Goal: Task Accomplishment & Management: Use online tool/utility

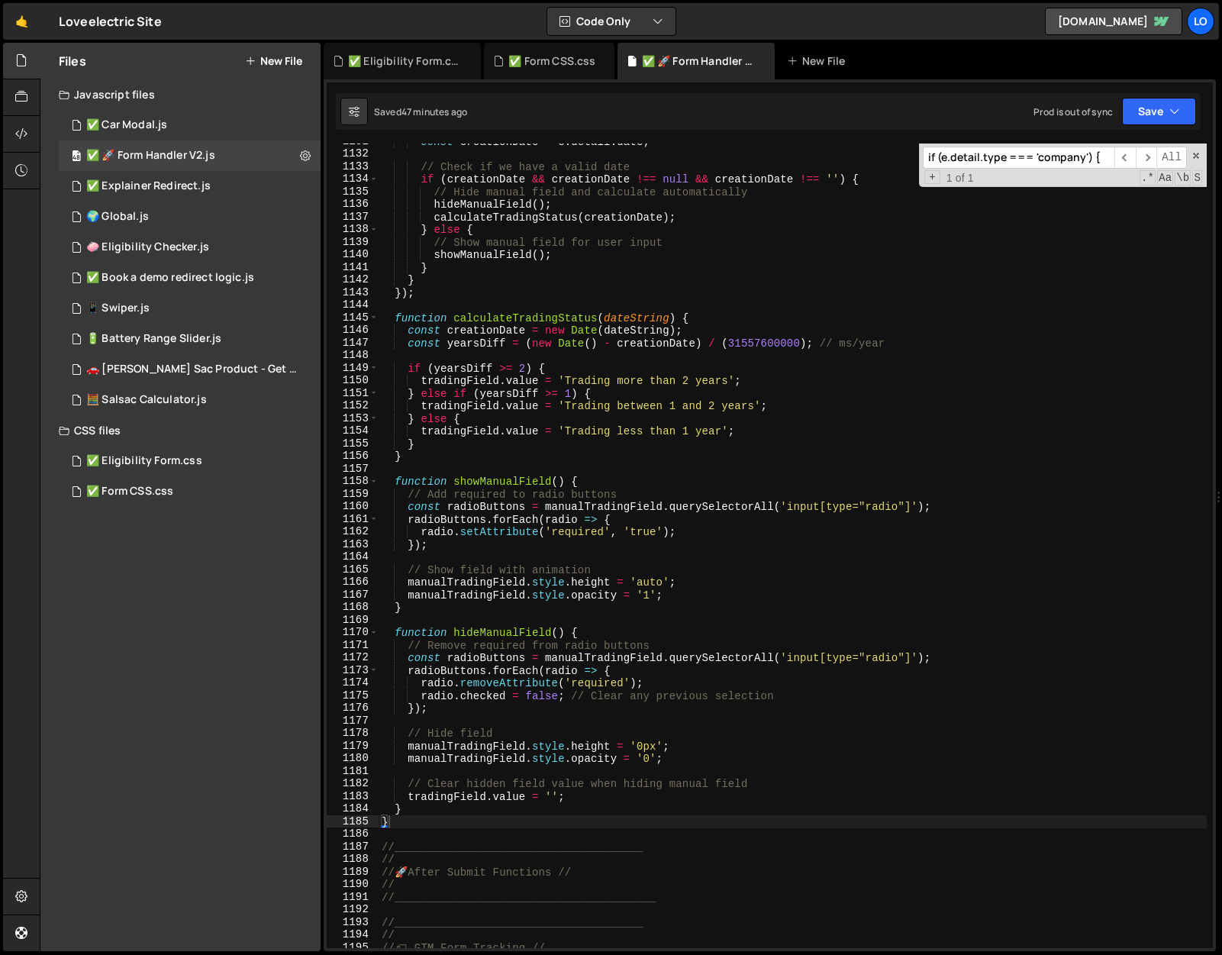
scroll to position [14256, 0]
click at [1014, 158] on input "if (e.detail.type === 'company') {" at bounding box center [1019, 158] width 192 height 22
paste input "const radioButtons = manualTradingField.querySelectorAll('input[type="radio"]')"
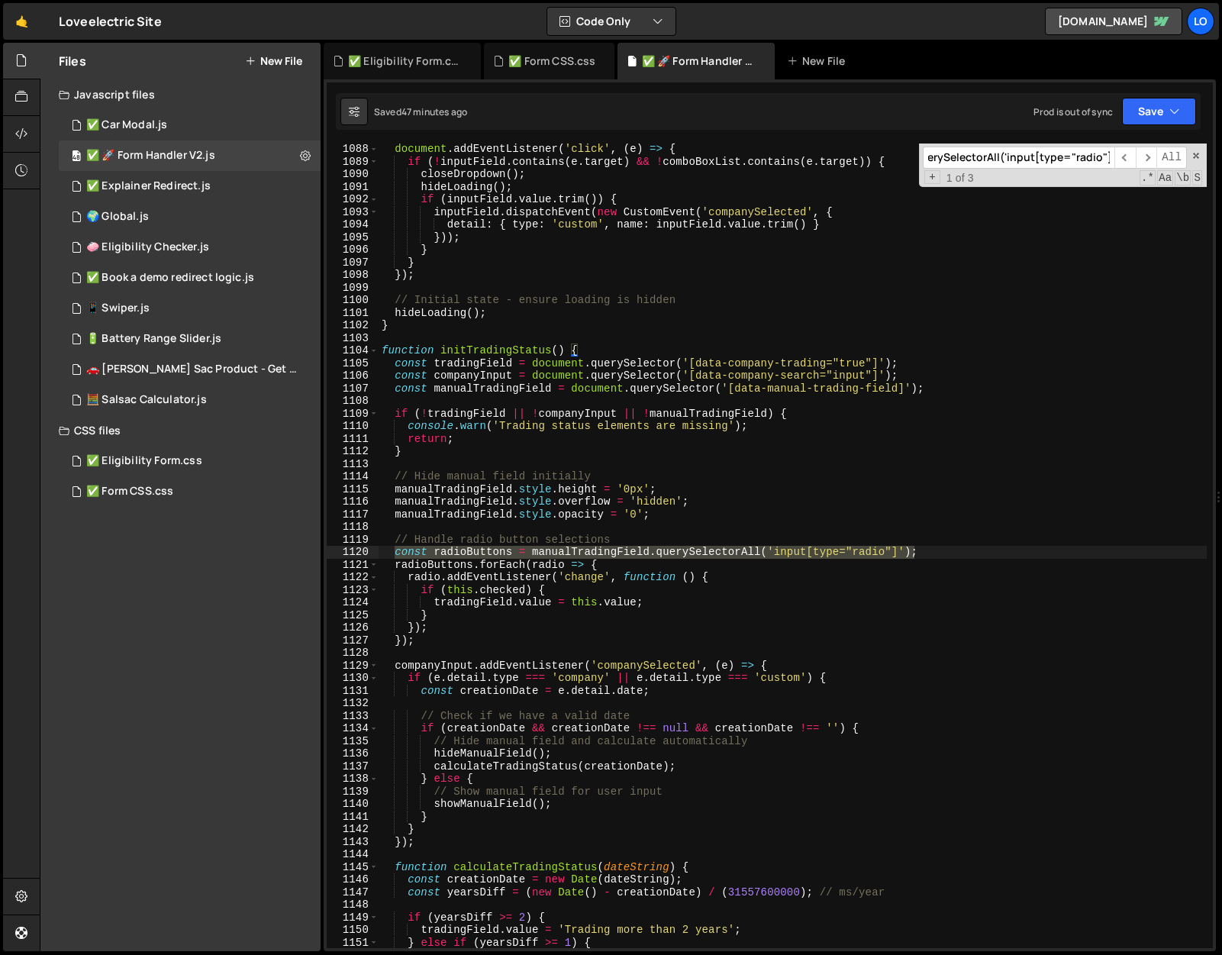
scroll to position [13706, 0]
type input "const radioButtons = manualTradingField.querySelectorAll('input[type="radio"]')"
click at [402, 550] on div "document . addEventListener ( 'click' , ( e ) => { if ( ! inputField . contains…" at bounding box center [793, 546] width 828 height 805
drag, startPoint x: 397, startPoint y: 554, endPoint x: 928, endPoint y: 550, distance: 531.4
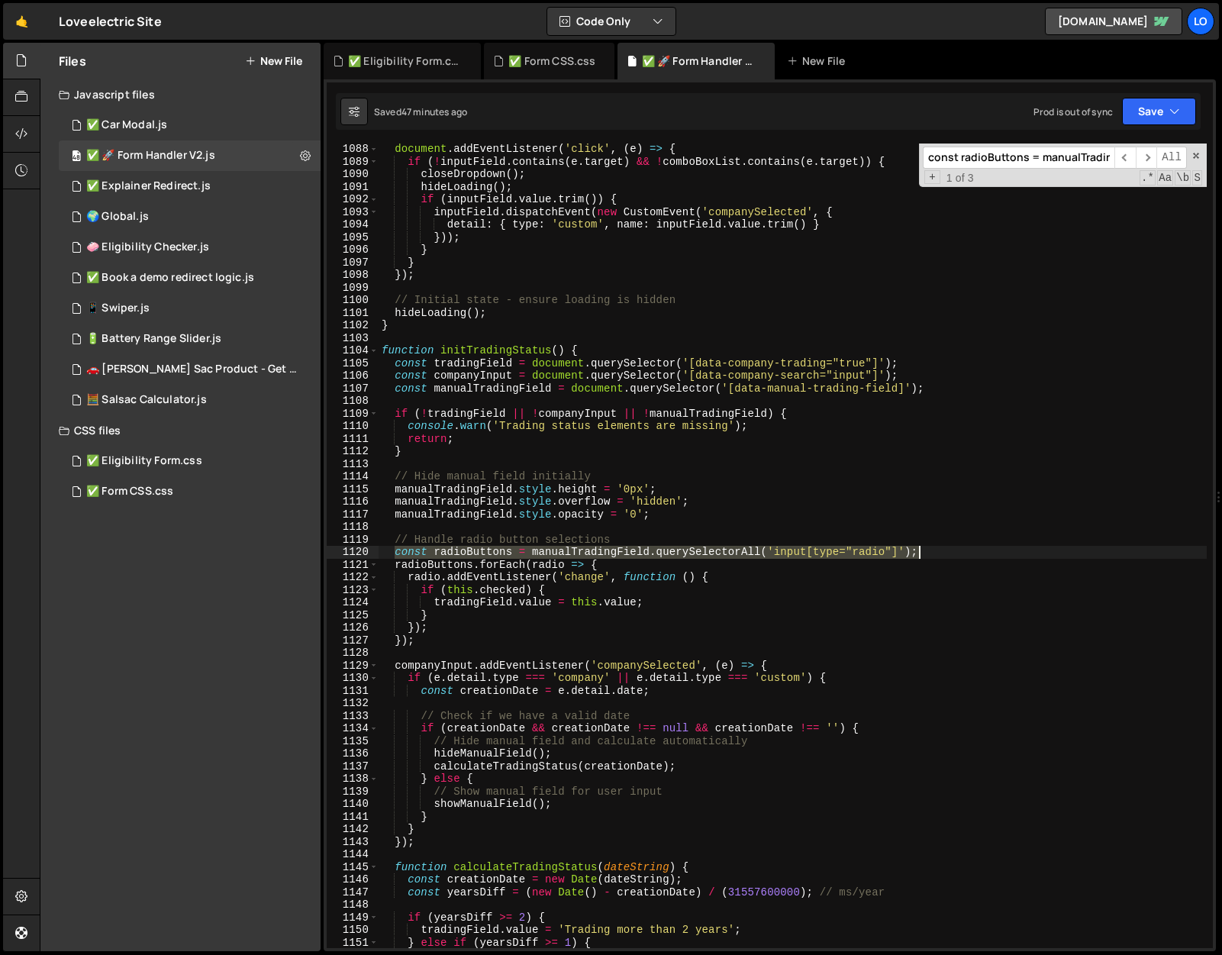
click at [928, 550] on div "document . addEventListener ( 'click' , ( e ) => { if ( ! inputField . contains…" at bounding box center [793, 558] width 828 height 830
paste textarea "dropdown = manualTradingField.querySelector('select"
click at [1142, 118] on button "Save" at bounding box center [1159, 111] width 74 height 27
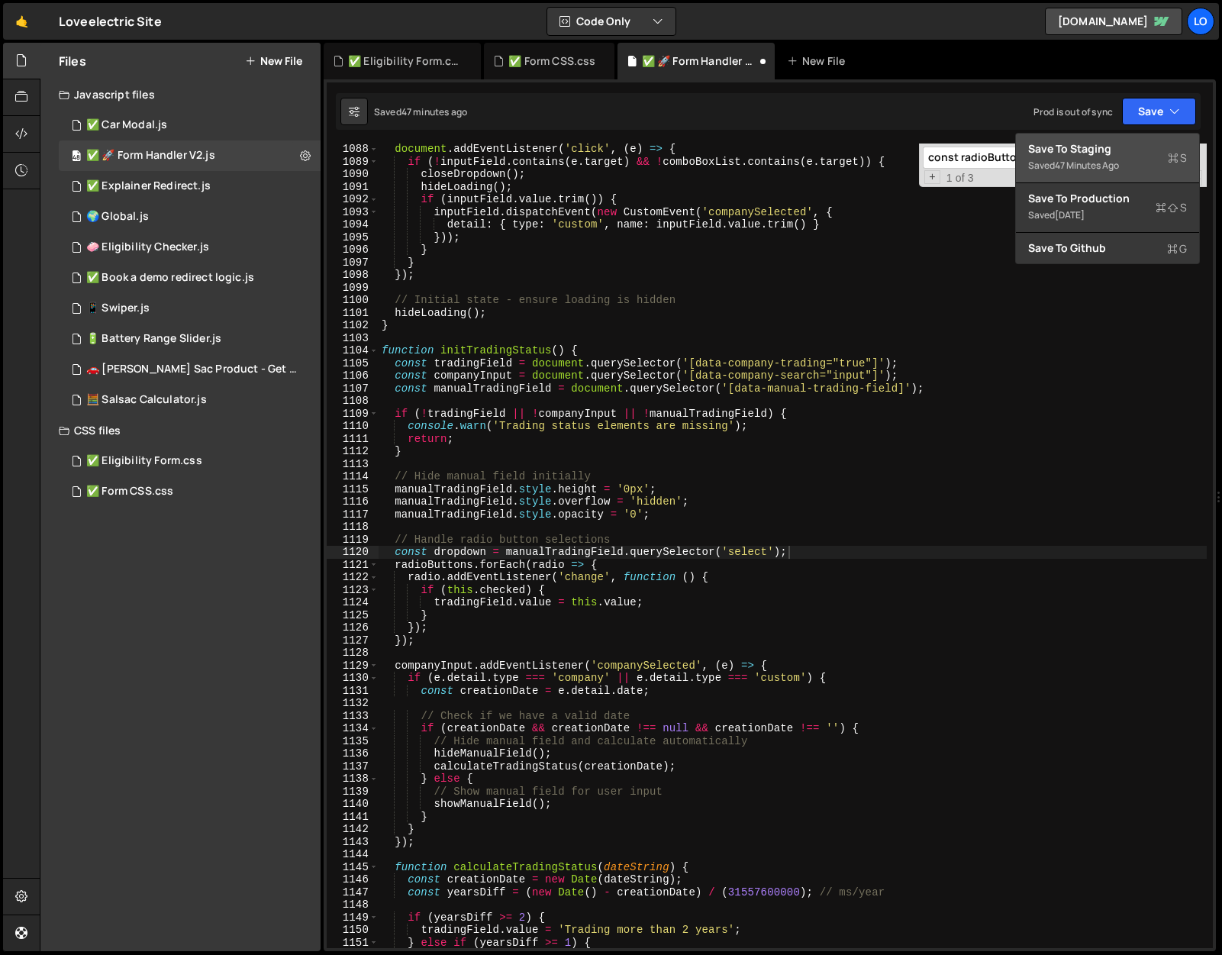
click at [1122, 137] on button "Save to Staging S Saved 47 minutes ago" at bounding box center [1107, 159] width 183 height 50
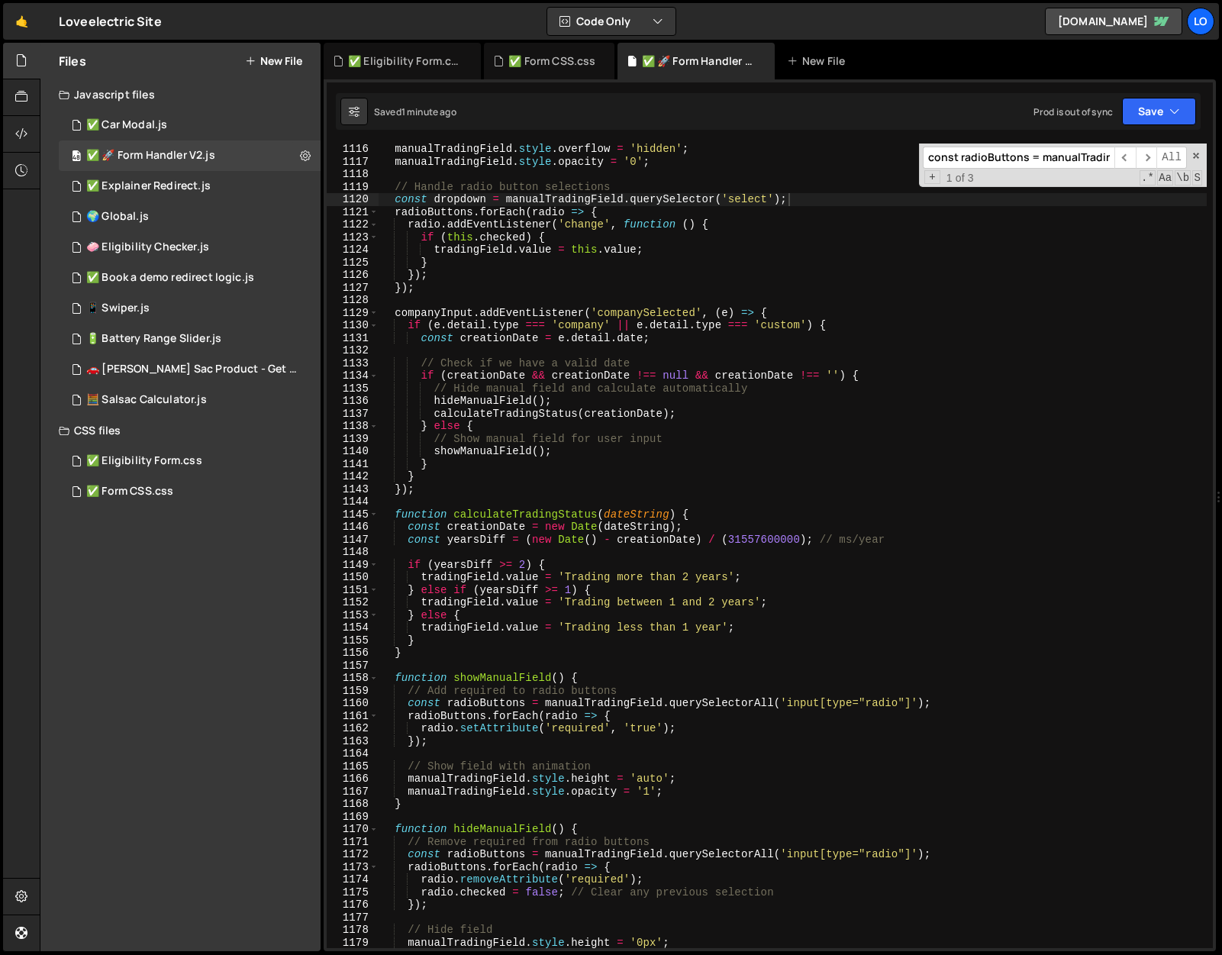
scroll to position [13967, 0]
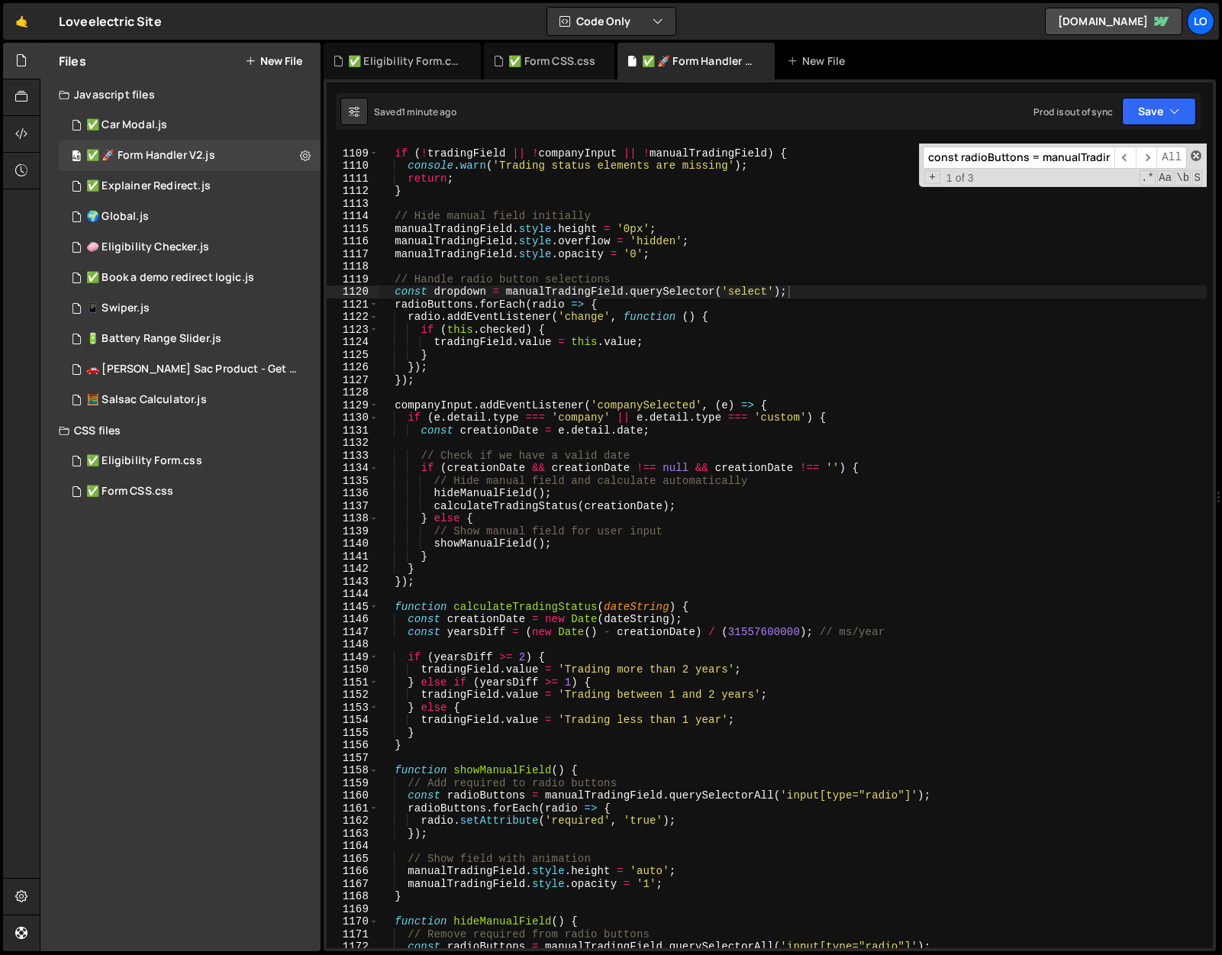
click at [1194, 160] on span at bounding box center [1196, 155] width 11 height 11
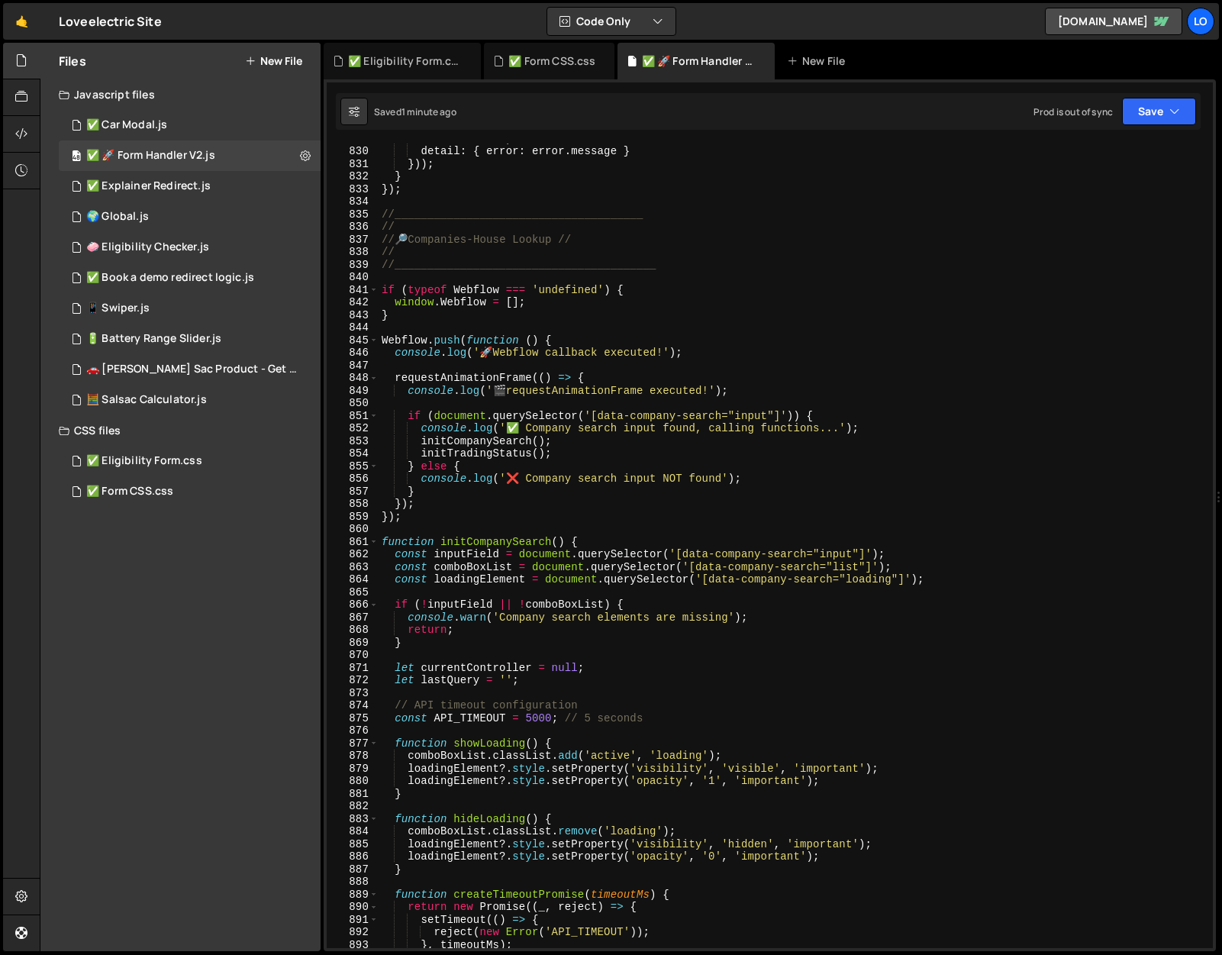
scroll to position [10454, 0]
click at [1151, 111] on button "Save" at bounding box center [1159, 111] width 74 height 27
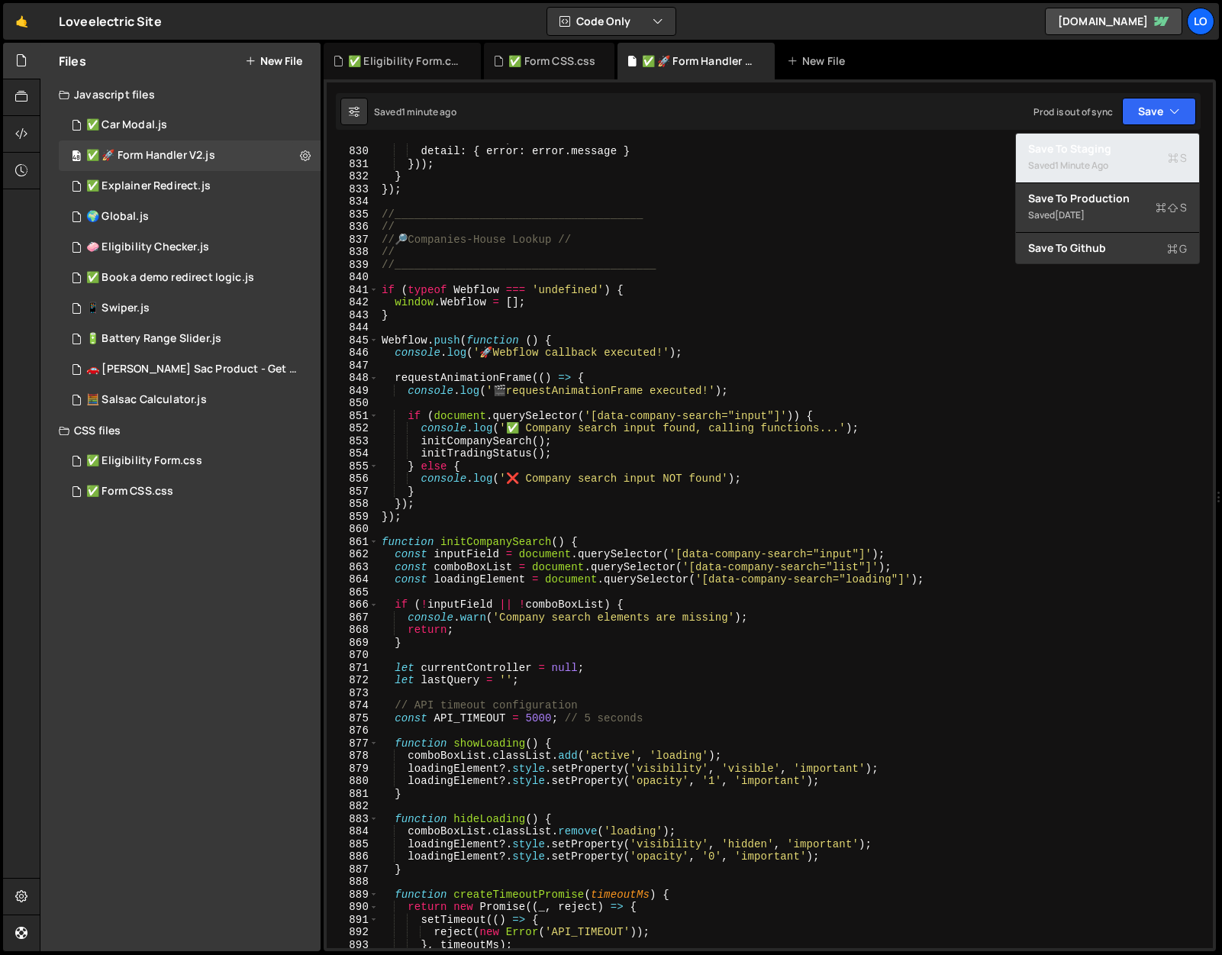
click at [1123, 140] on button "Save to Staging S Saved 1 minute ago" at bounding box center [1107, 159] width 183 height 50
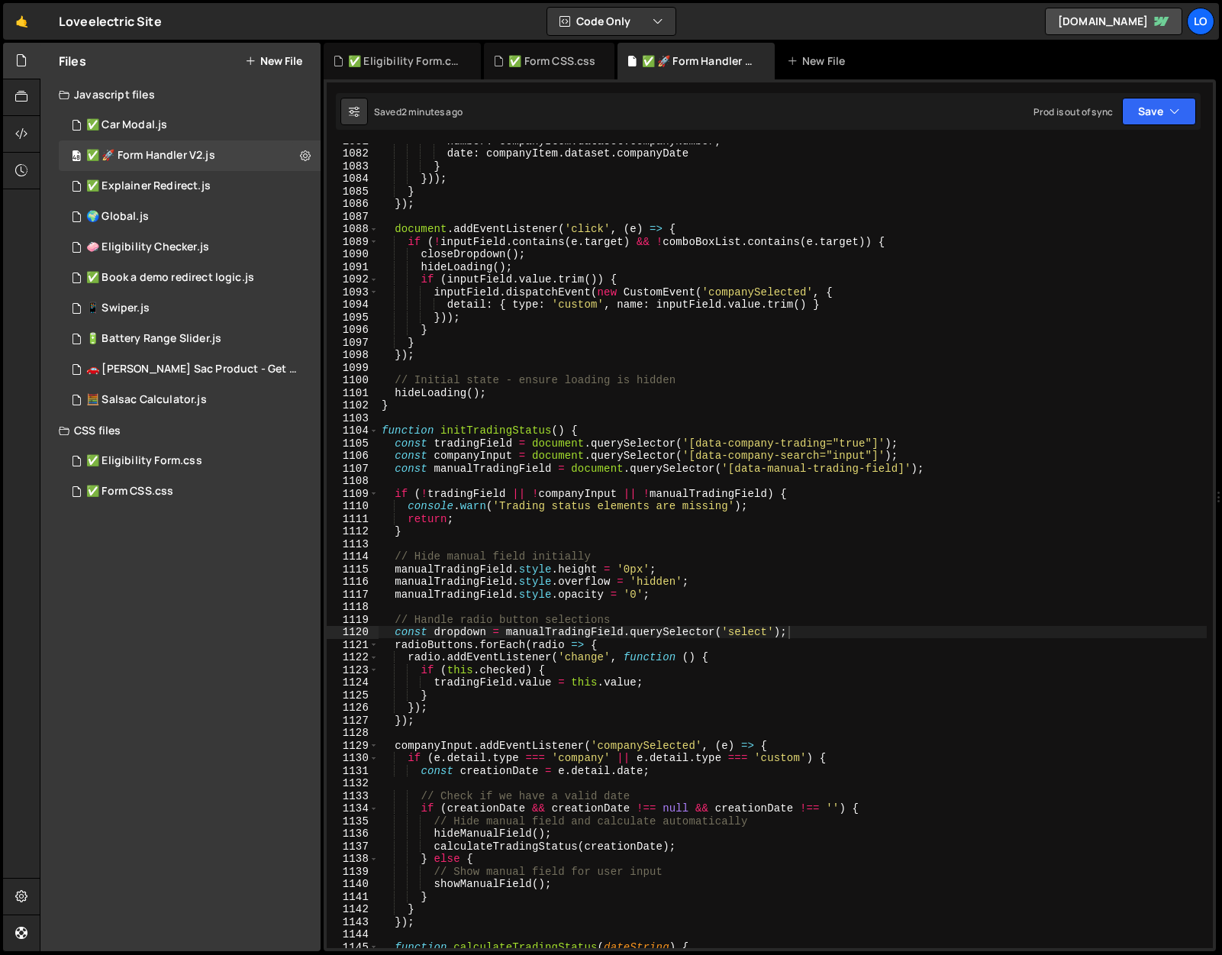
scroll to position [13614, 0]
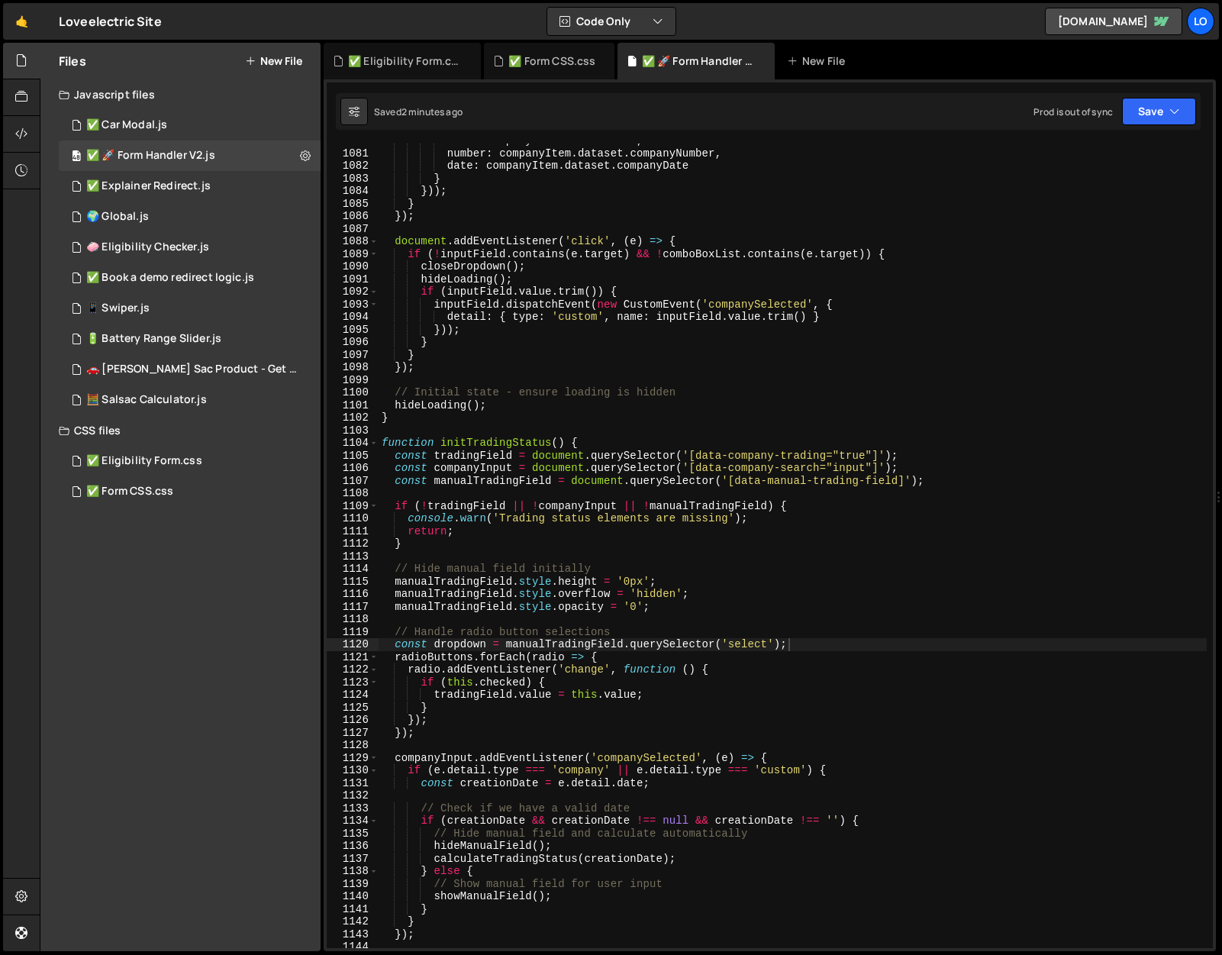
click at [847, 280] on div "name : companyItem . textContent , number : companyItem . dataset . companyNumb…" at bounding box center [793, 549] width 828 height 830
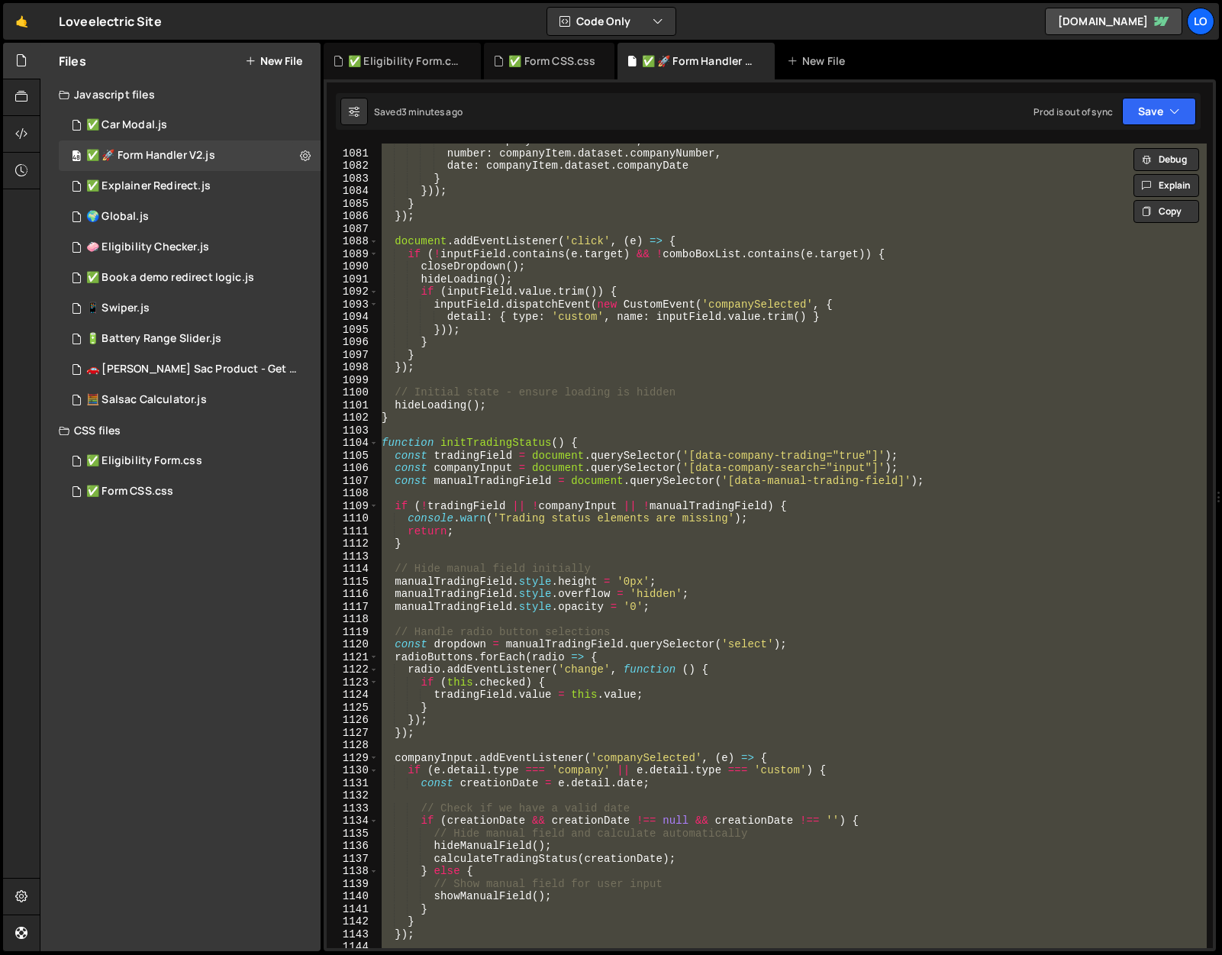
click at [773, 528] on div "name : companyItem . textContent , number : companyItem . dataset . companyNumb…" at bounding box center [793, 546] width 828 height 805
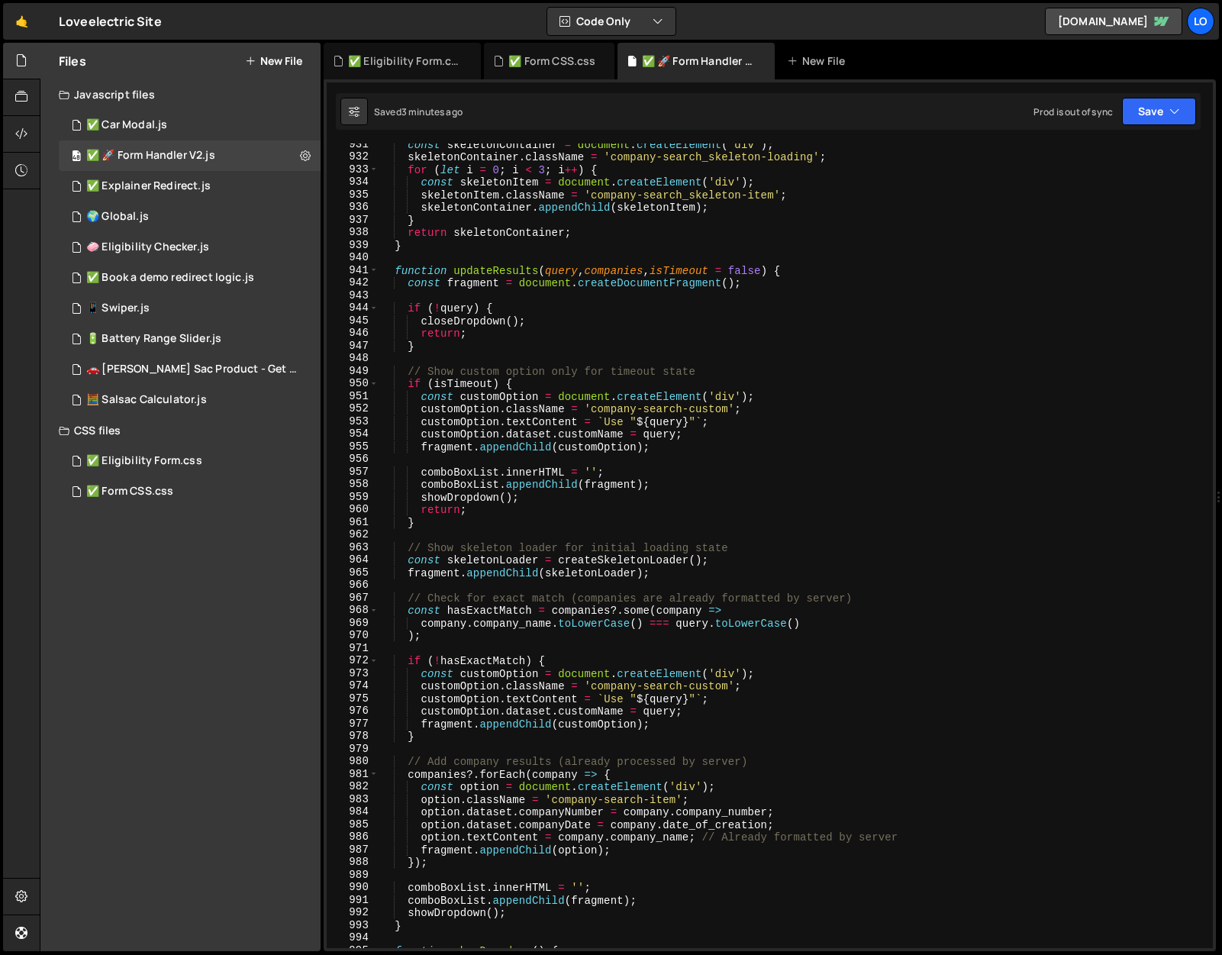
scroll to position [11612, 0]
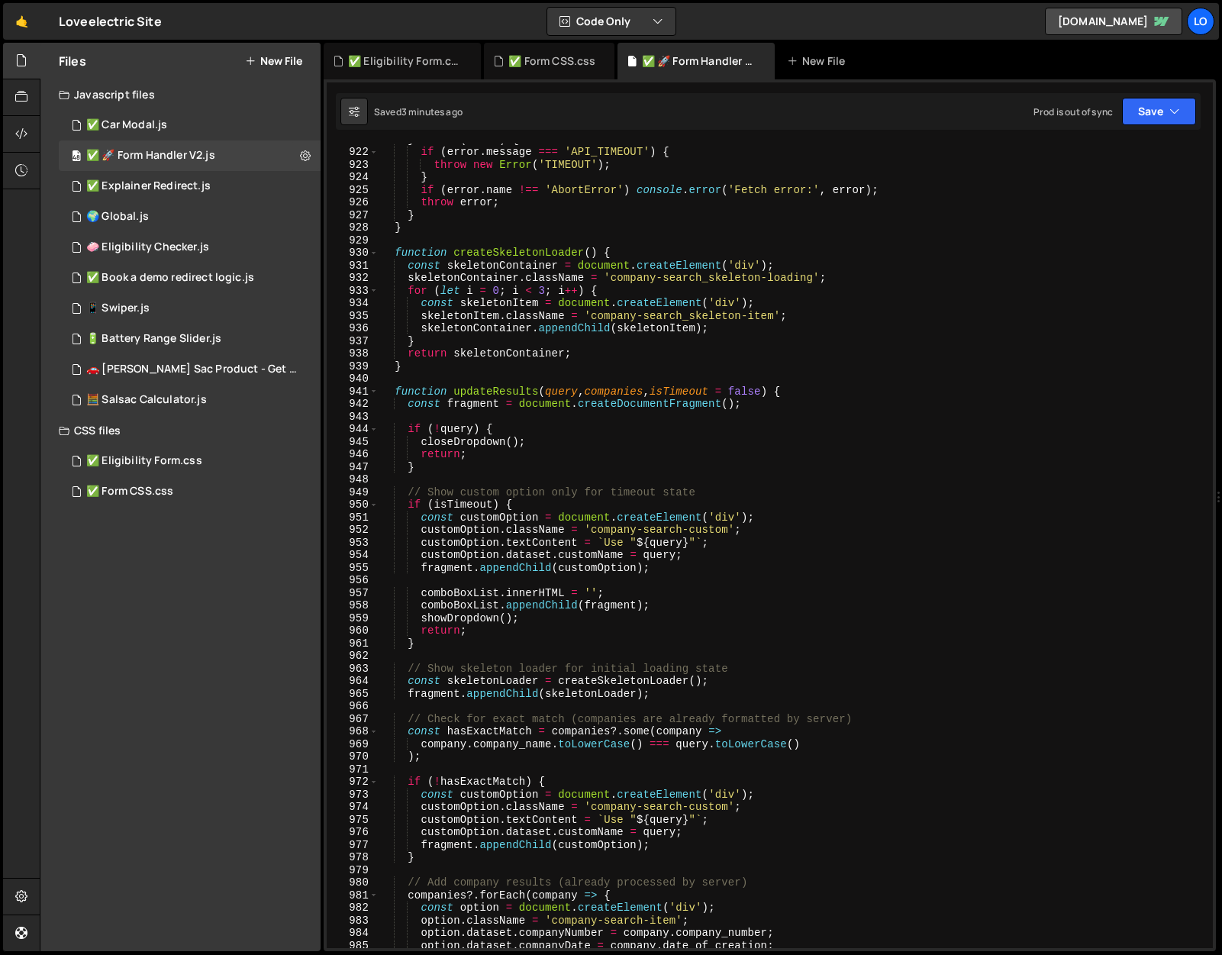
click at [813, 555] on div "} catch ( error ) { if ( error . message === 'API_TIMEOUT' ) { throw new Error …" at bounding box center [793, 548] width 828 height 830
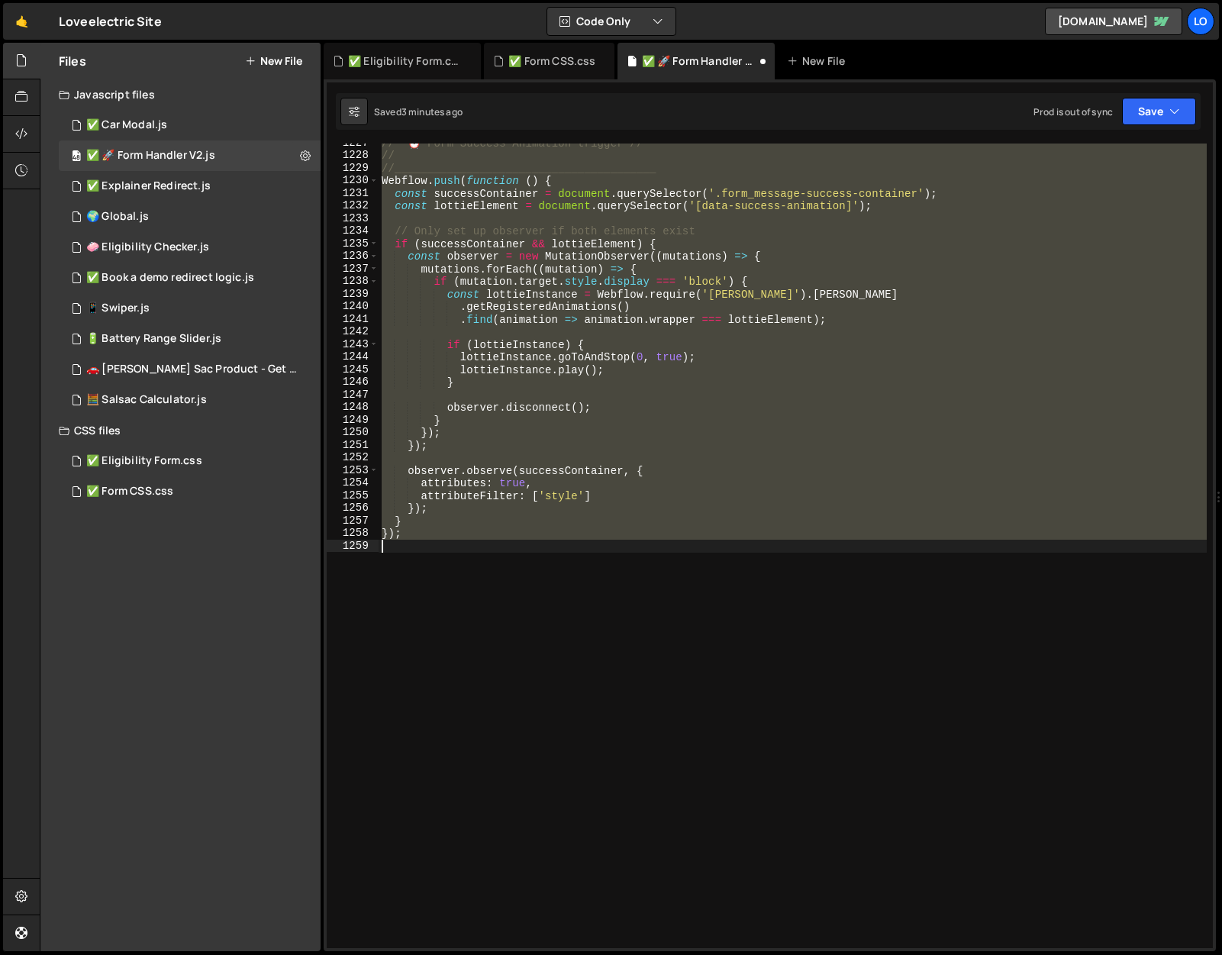
scroll to position [13706, 0]
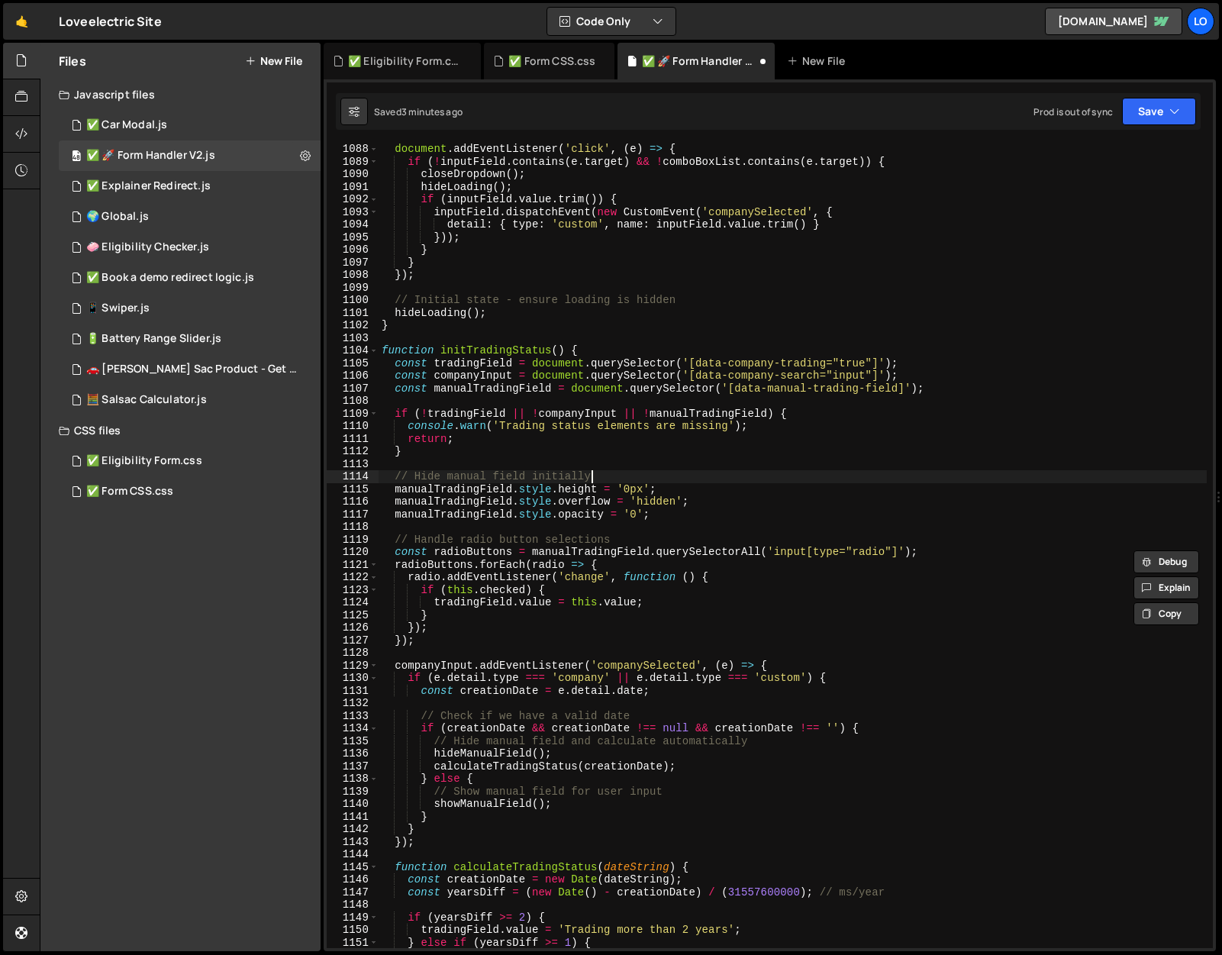
click at [847, 476] on div "document . addEventListener ( 'click' , ( e ) => { if ( ! inputField . contains…" at bounding box center [793, 558] width 828 height 830
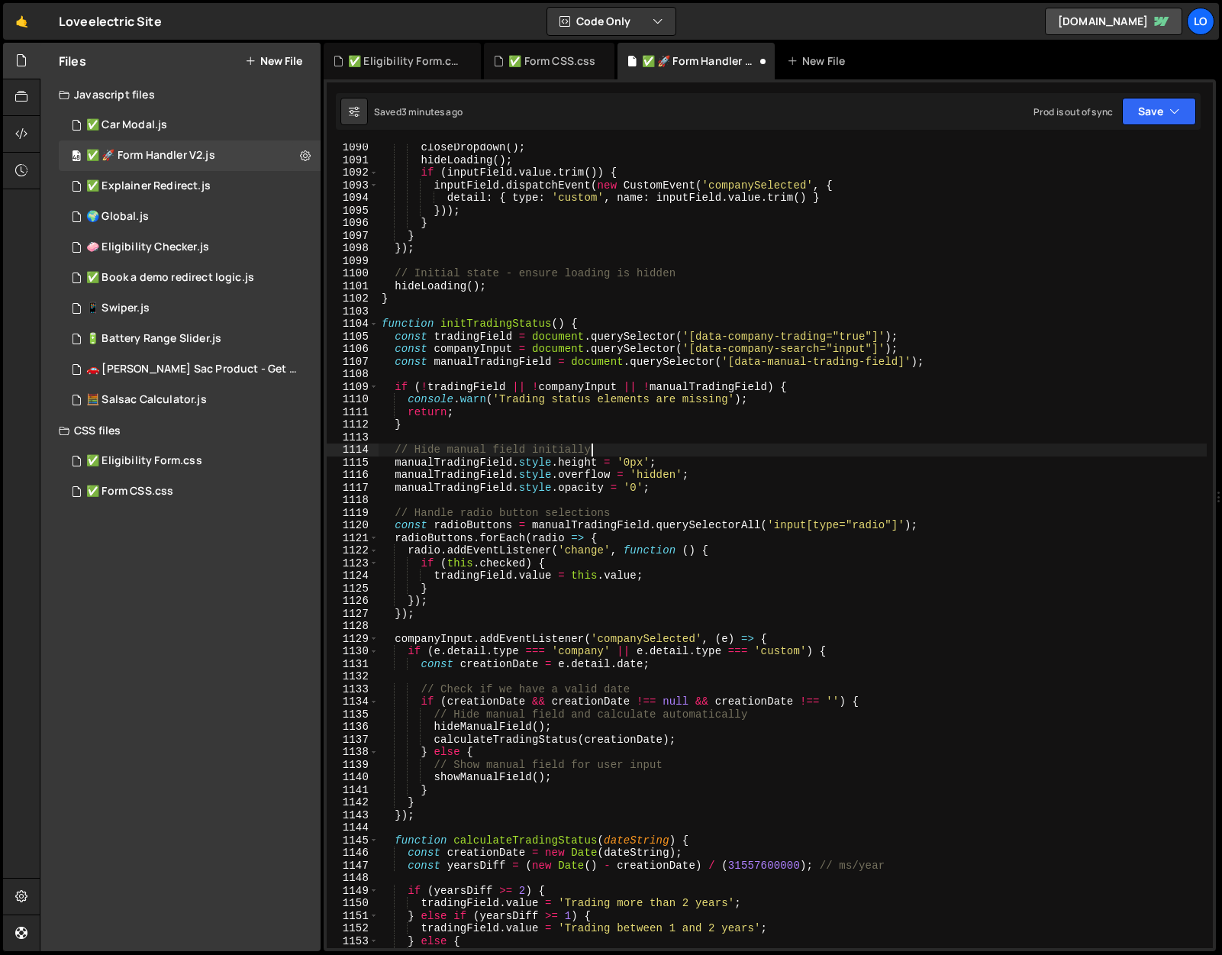
scroll to position [13733, 0]
click at [382, 319] on div "closeDropdown ( ) ; hideLoading ( ) ; if ( inputField . value . trim ( )) { inp…" at bounding box center [793, 556] width 828 height 830
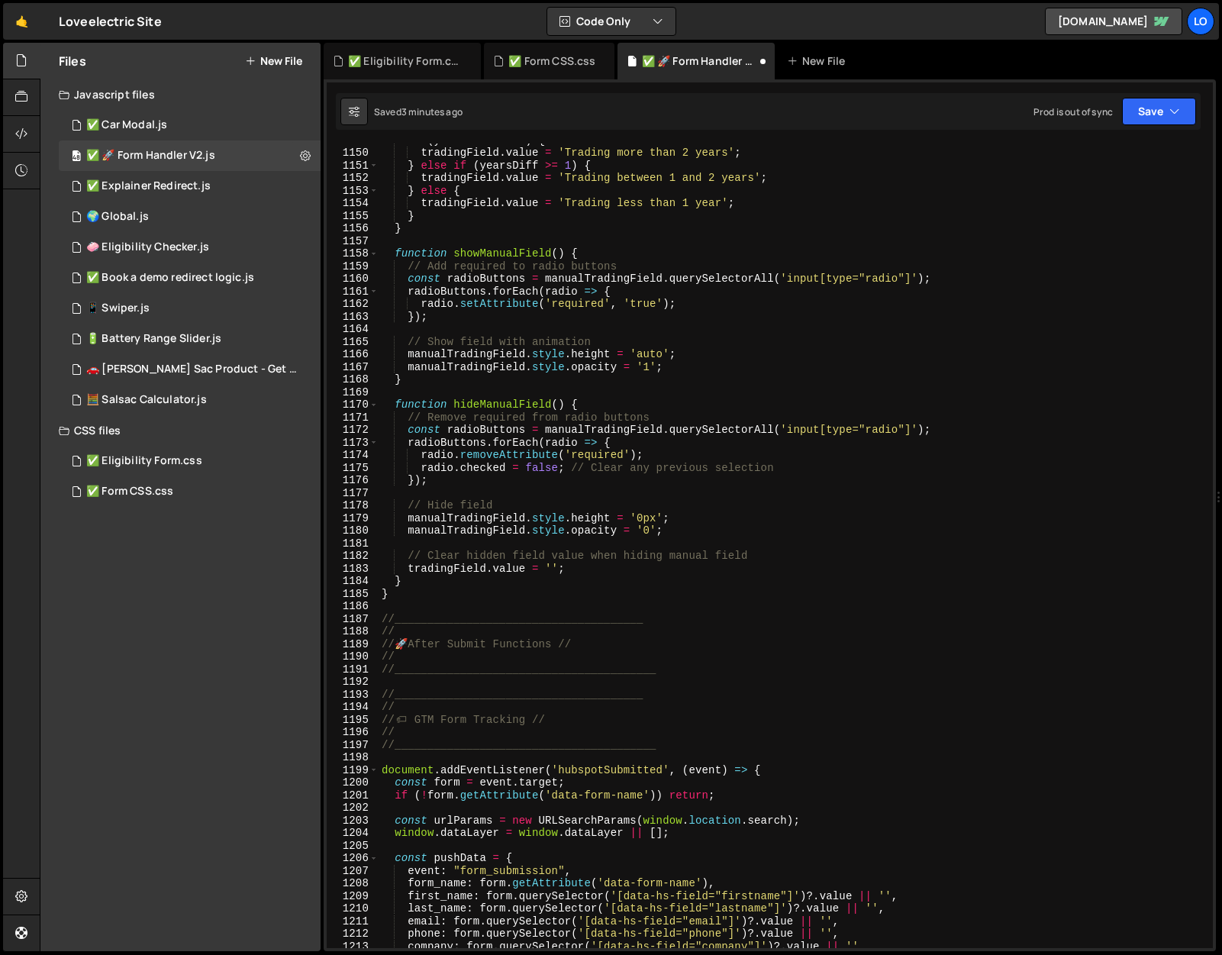
scroll to position [14628, 0]
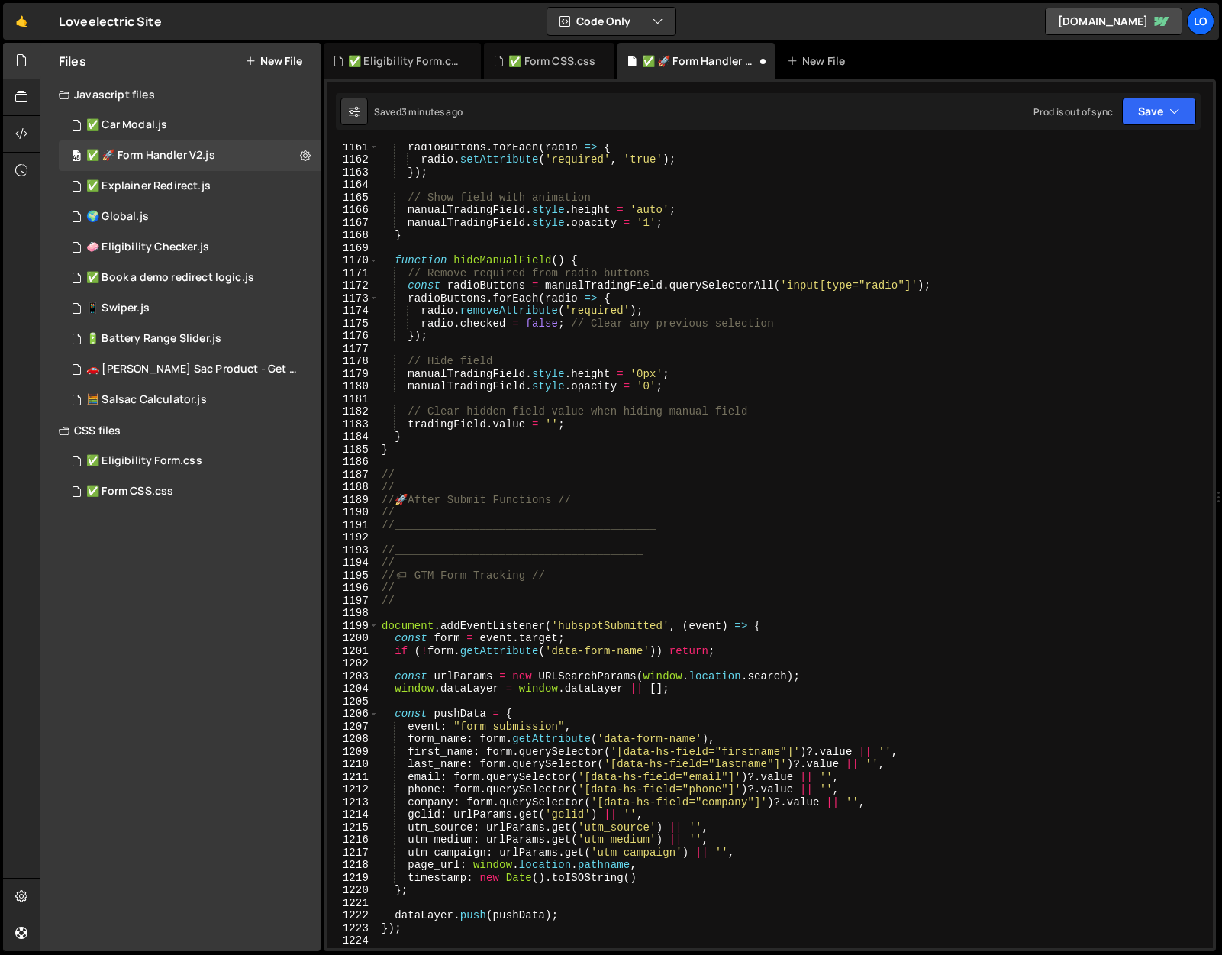
click at [418, 453] on div "radioButtons . forEach ( radio => { radio . setAttribute ( 'required' , 'true' …" at bounding box center [793, 555] width 828 height 830
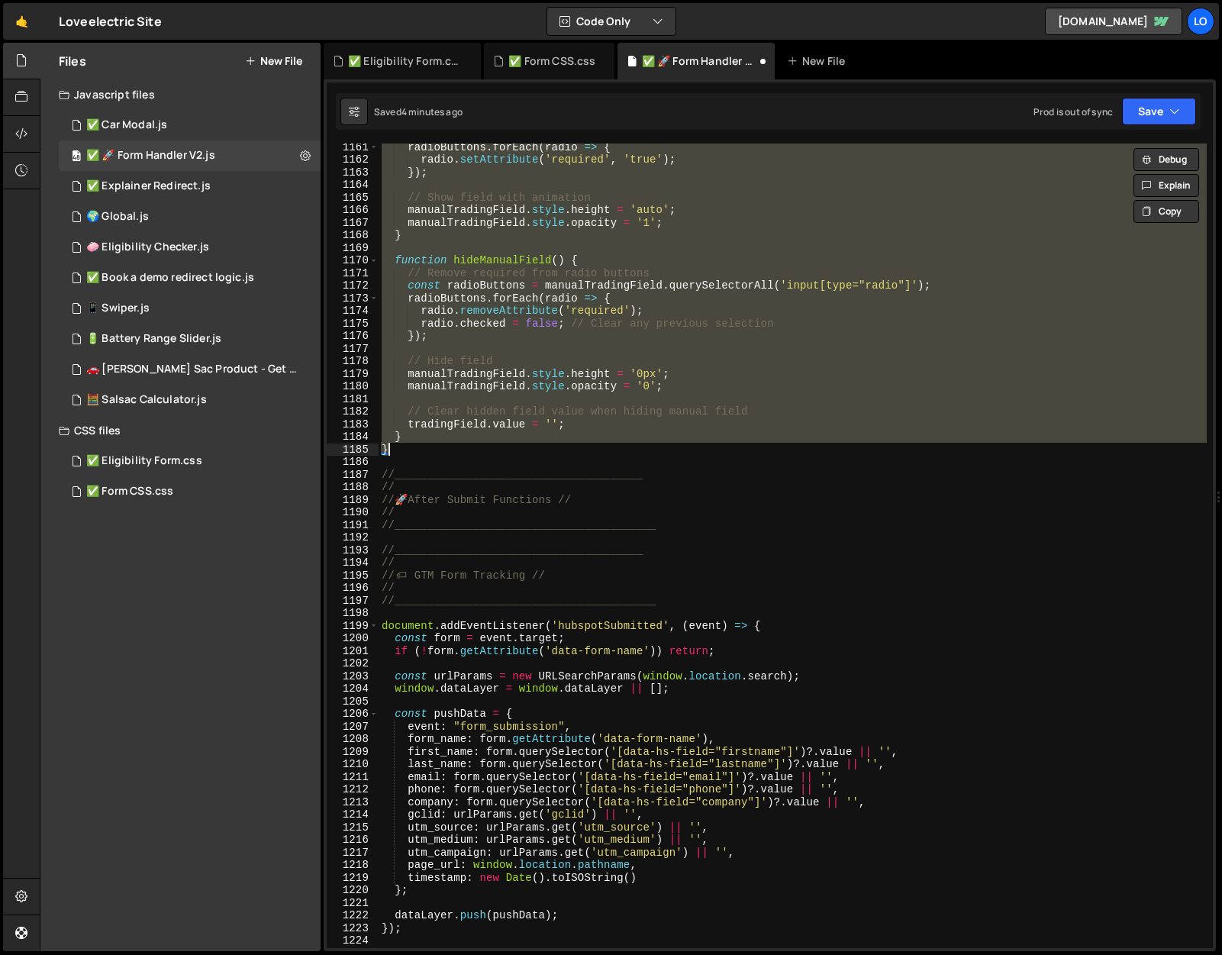
paste textarea
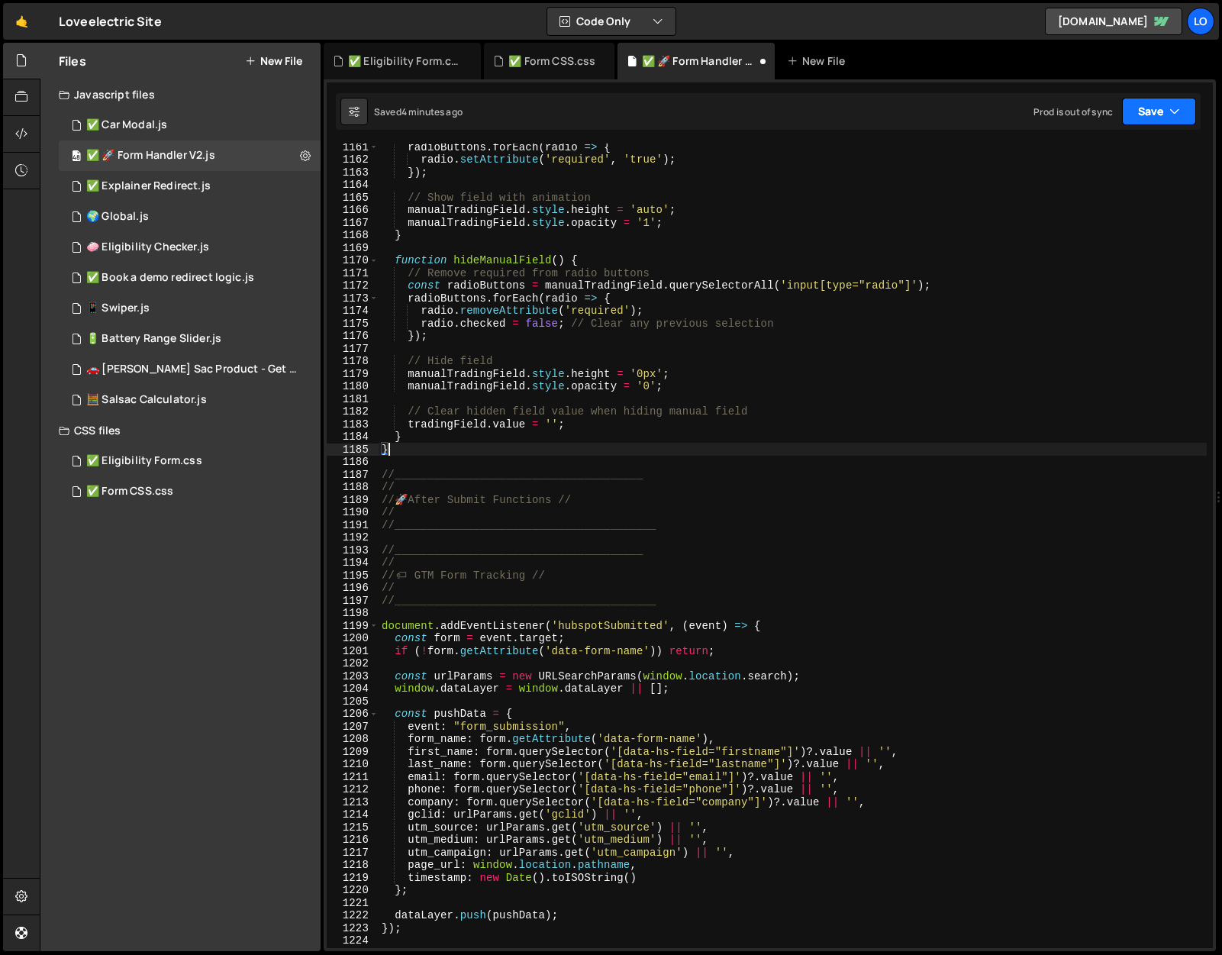
click at [1163, 115] on button "Save" at bounding box center [1159, 111] width 74 height 27
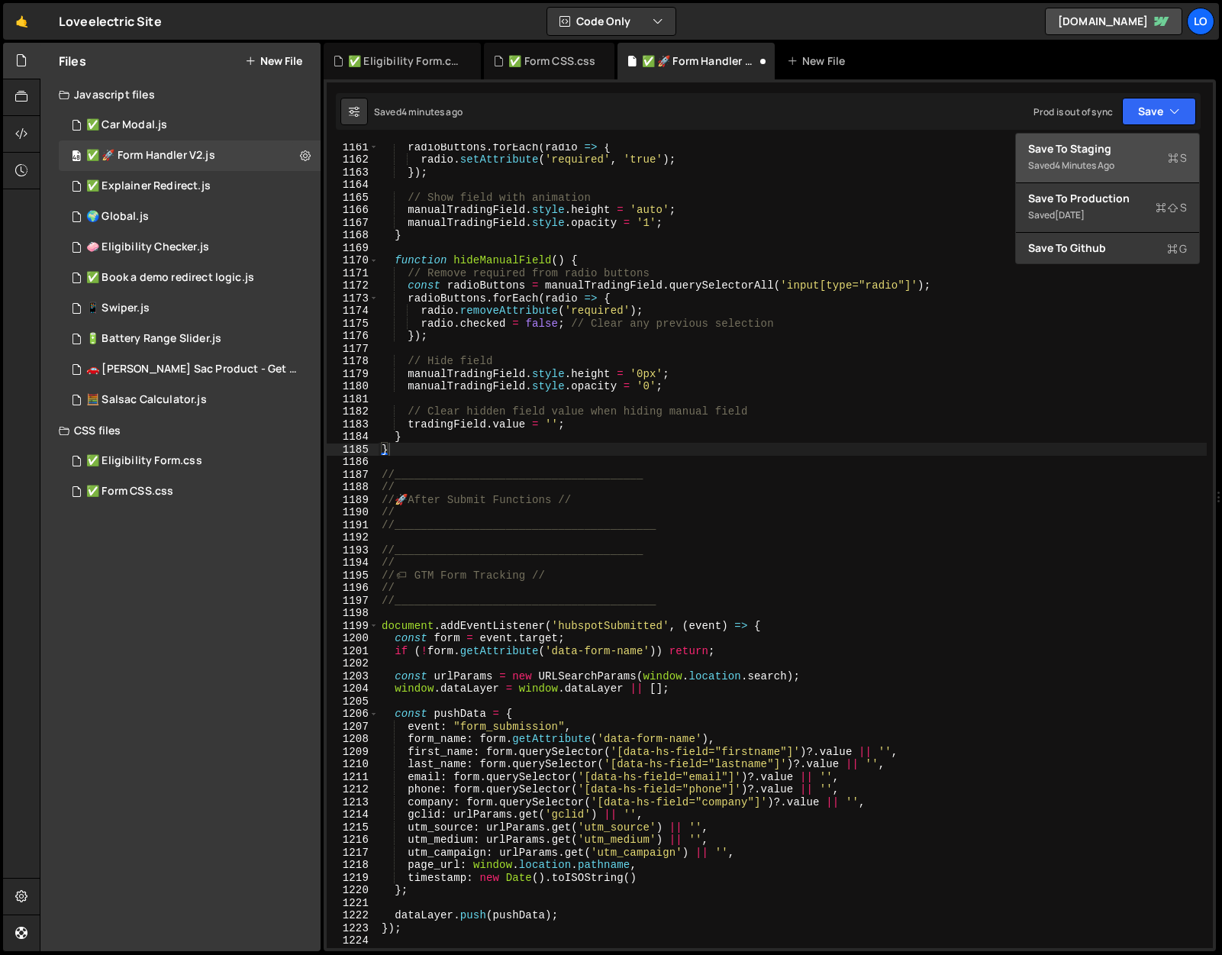
click at [1141, 145] on div "Save to Staging S" at bounding box center [1107, 148] width 159 height 15
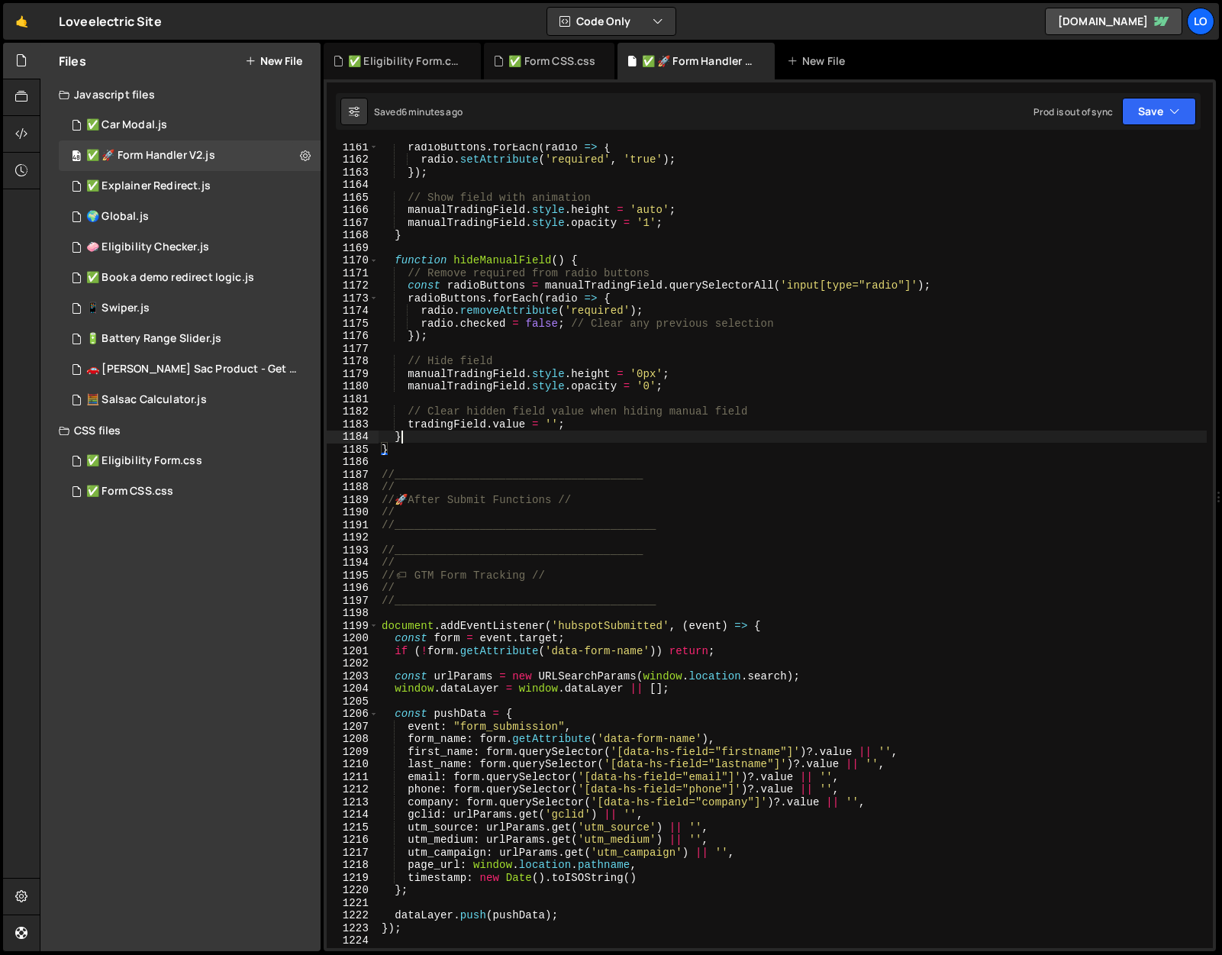
click at [414, 439] on div "radioButtons . forEach ( radio => { radio . setAttribute ( 'required' , 'true' …" at bounding box center [793, 555] width 828 height 830
click at [412, 448] on div "radioButtons . forEach ( radio => { radio . setAttribute ( 'required' , 'true' …" at bounding box center [793, 555] width 828 height 830
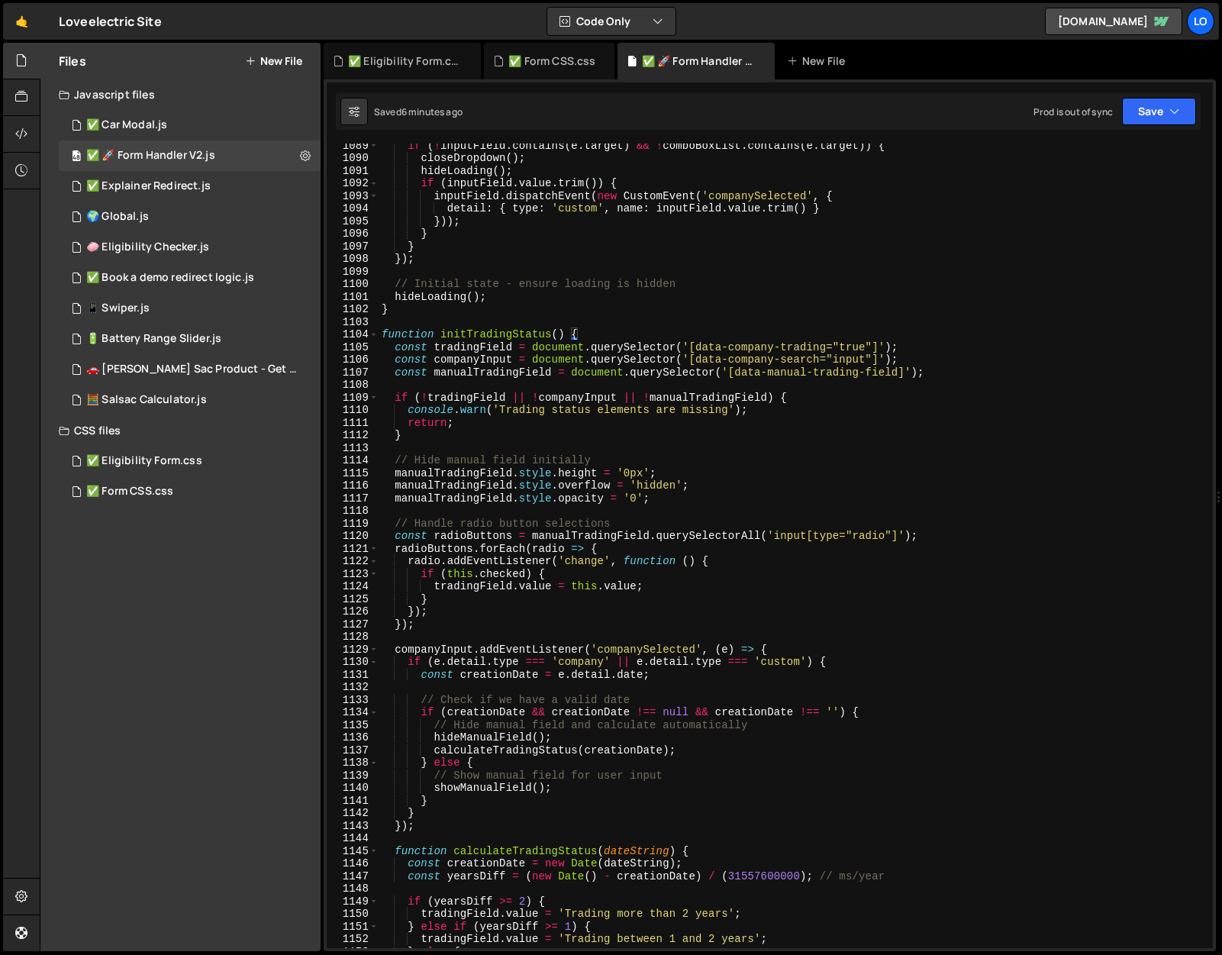
scroll to position [13625, 0]
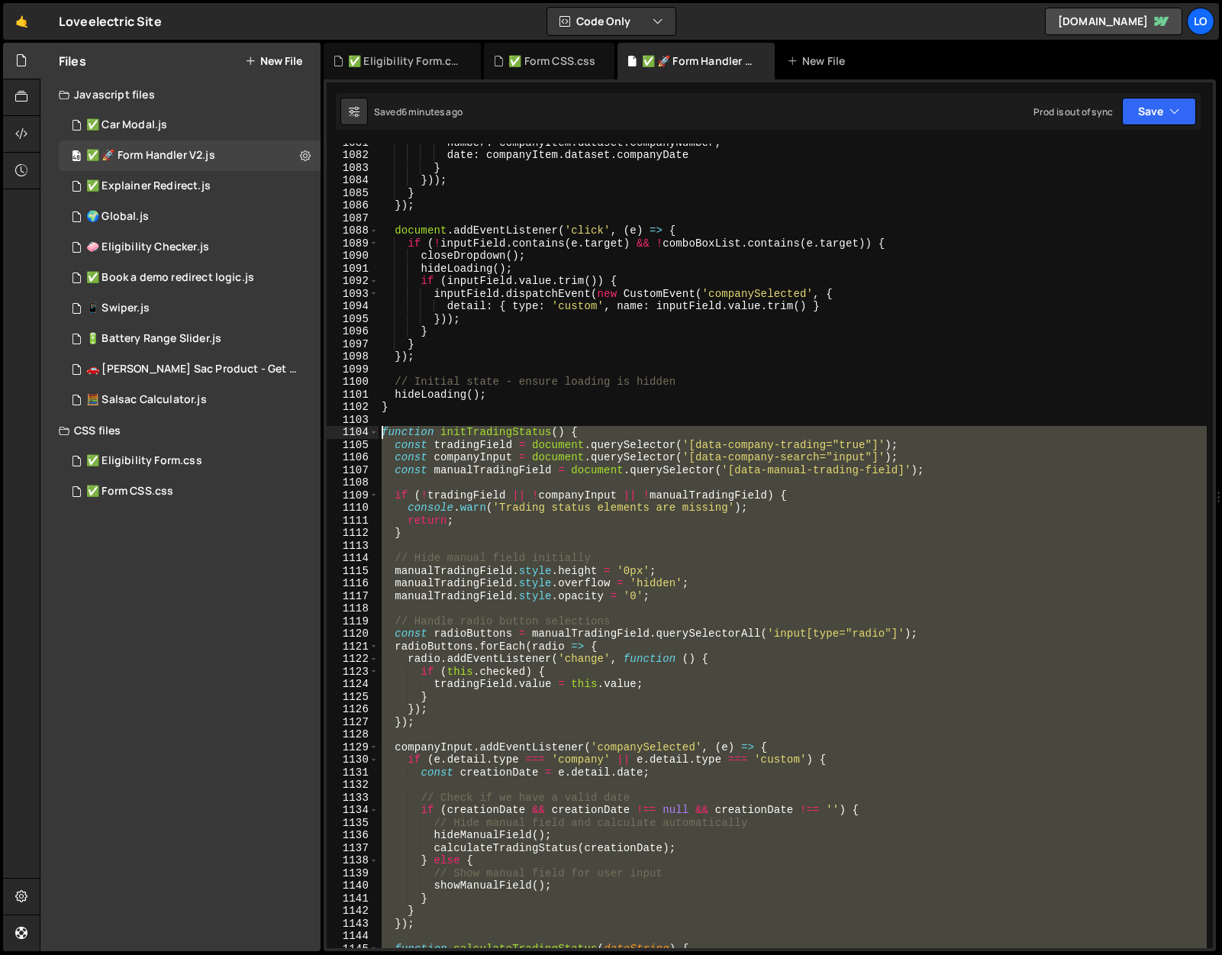
click at [385, 431] on div "number : companyItem . dataset . companyNumber , date : companyItem . dataset .…" at bounding box center [793, 551] width 828 height 830
paste textarea "}"
type textarea "}"
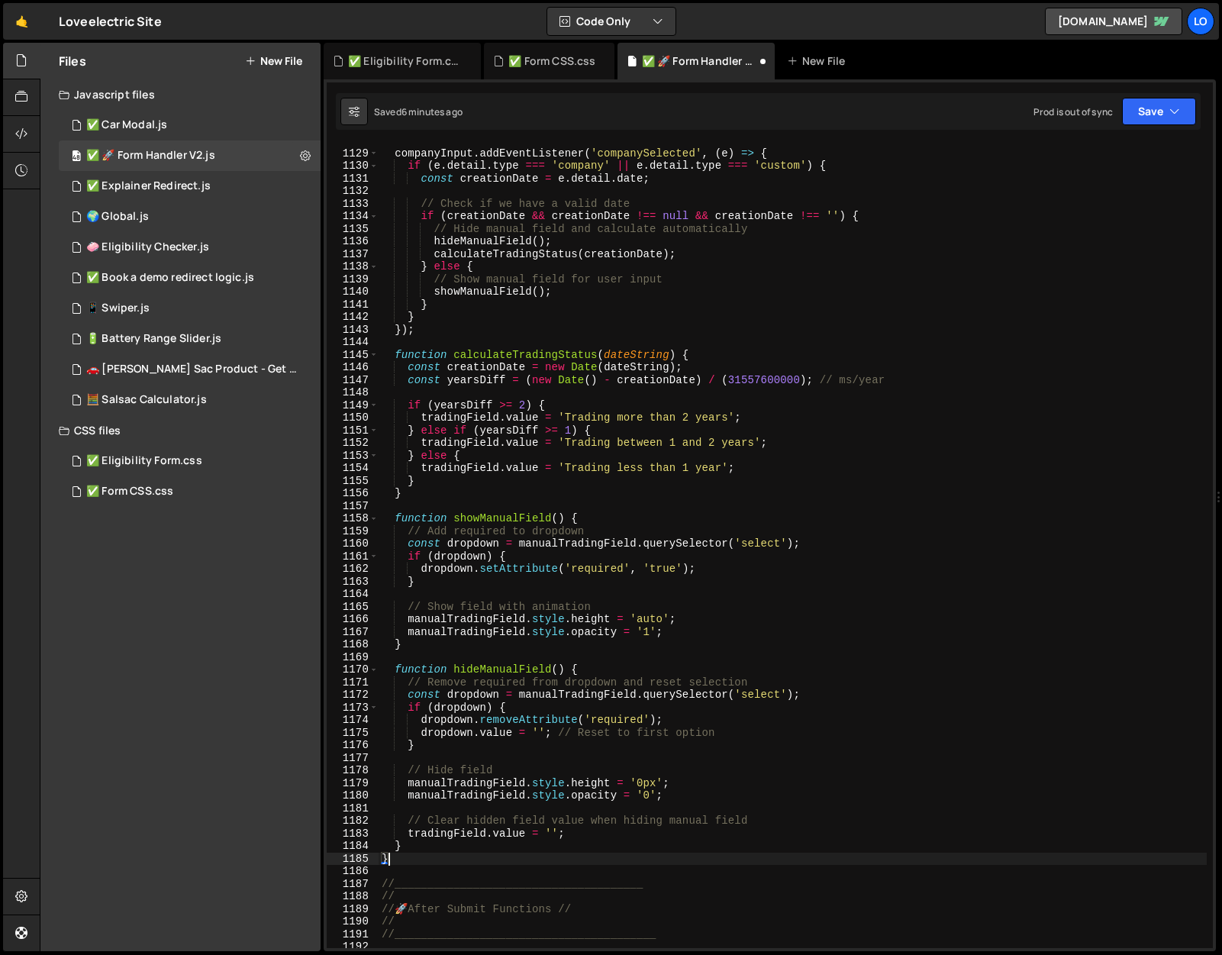
scroll to position [14218, 0]
click at [1177, 101] on button "Save" at bounding box center [1159, 111] width 74 height 27
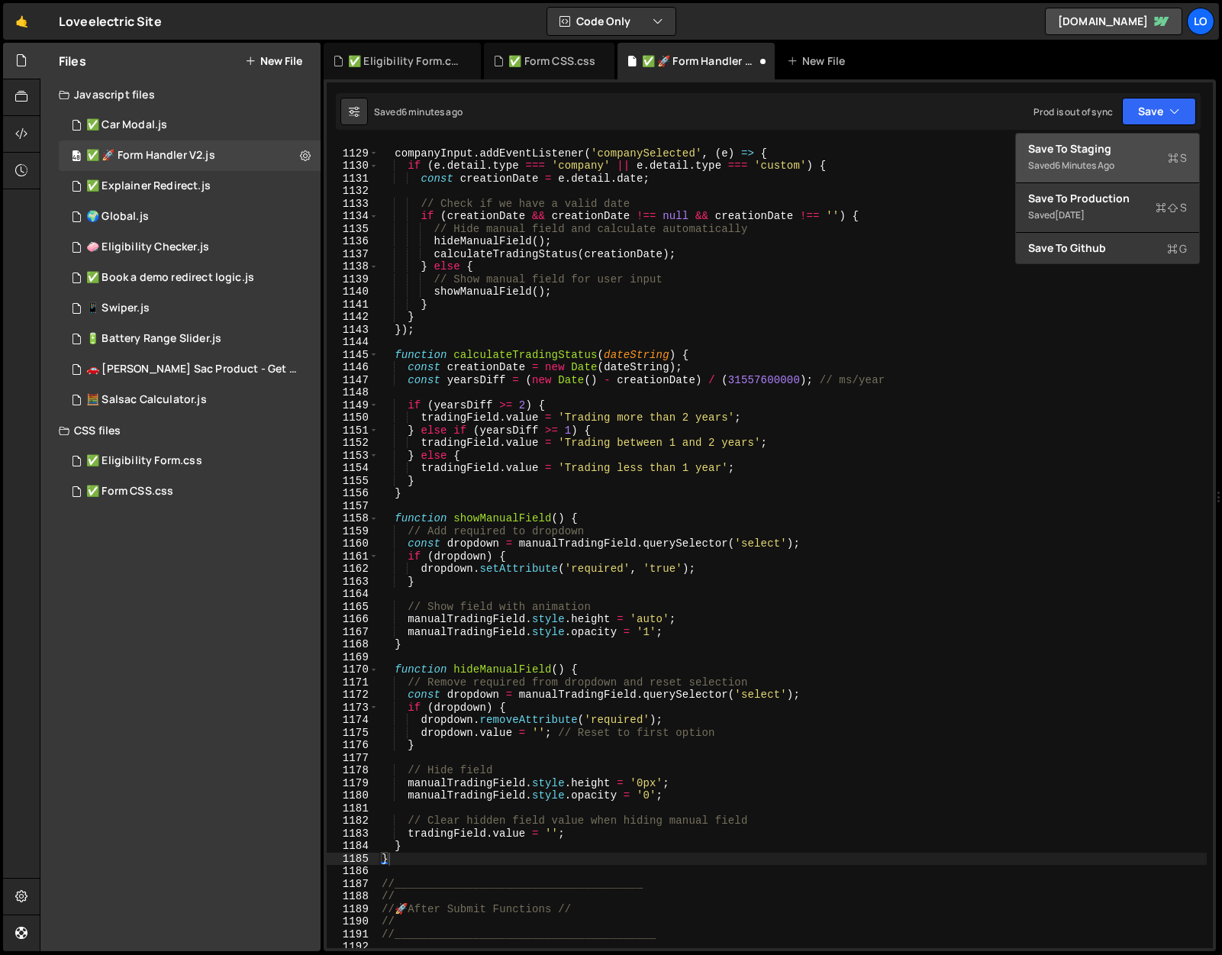
click at [1124, 154] on div "Save to Staging S" at bounding box center [1107, 148] width 159 height 15
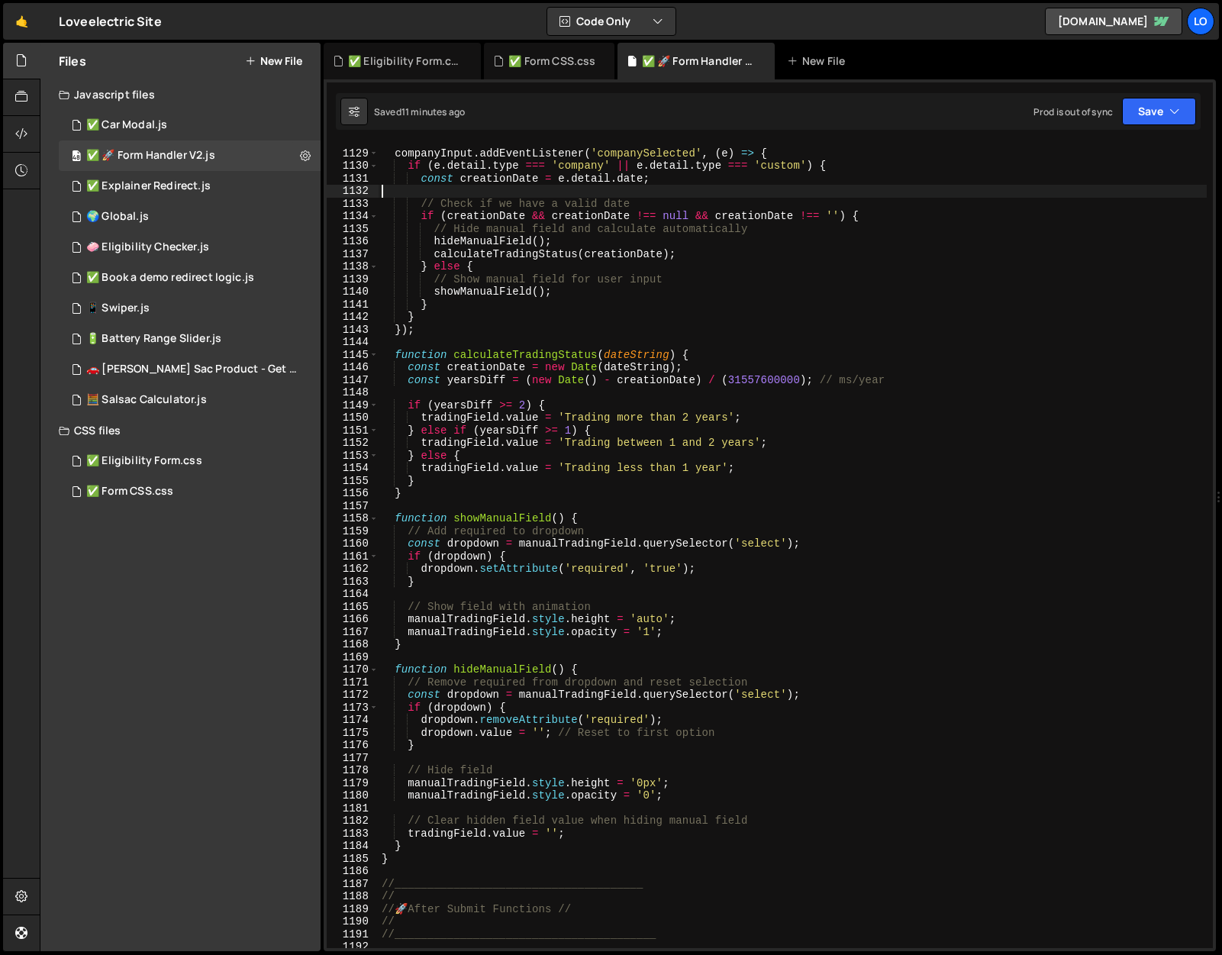
click at [1055, 197] on div "companyInput . addEventListener ( 'companySelected' , ( e ) => { if ( e . detai…" at bounding box center [793, 549] width 828 height 830
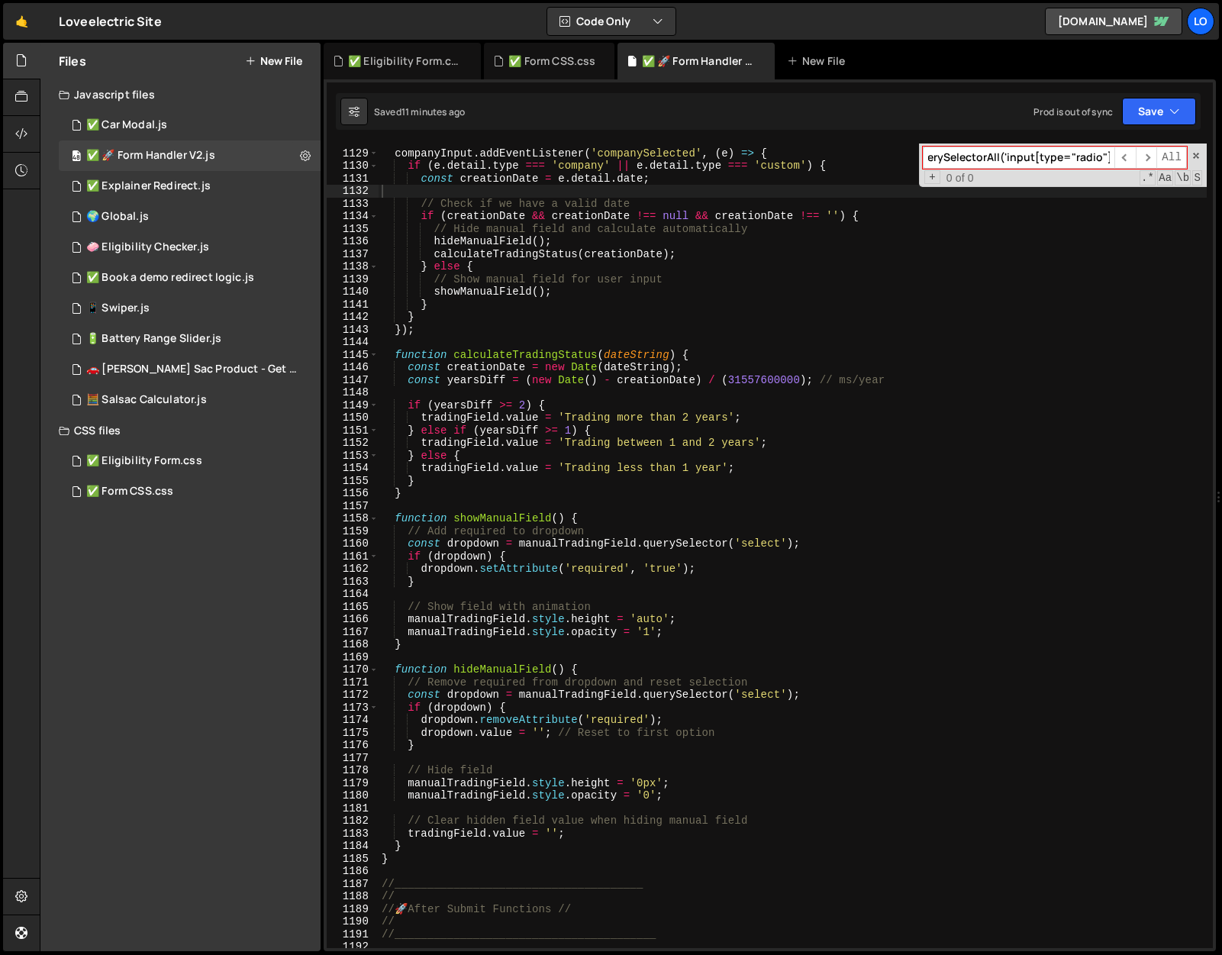
paste input "mpanyInput.addEventListener('companySelected', (e) => {"
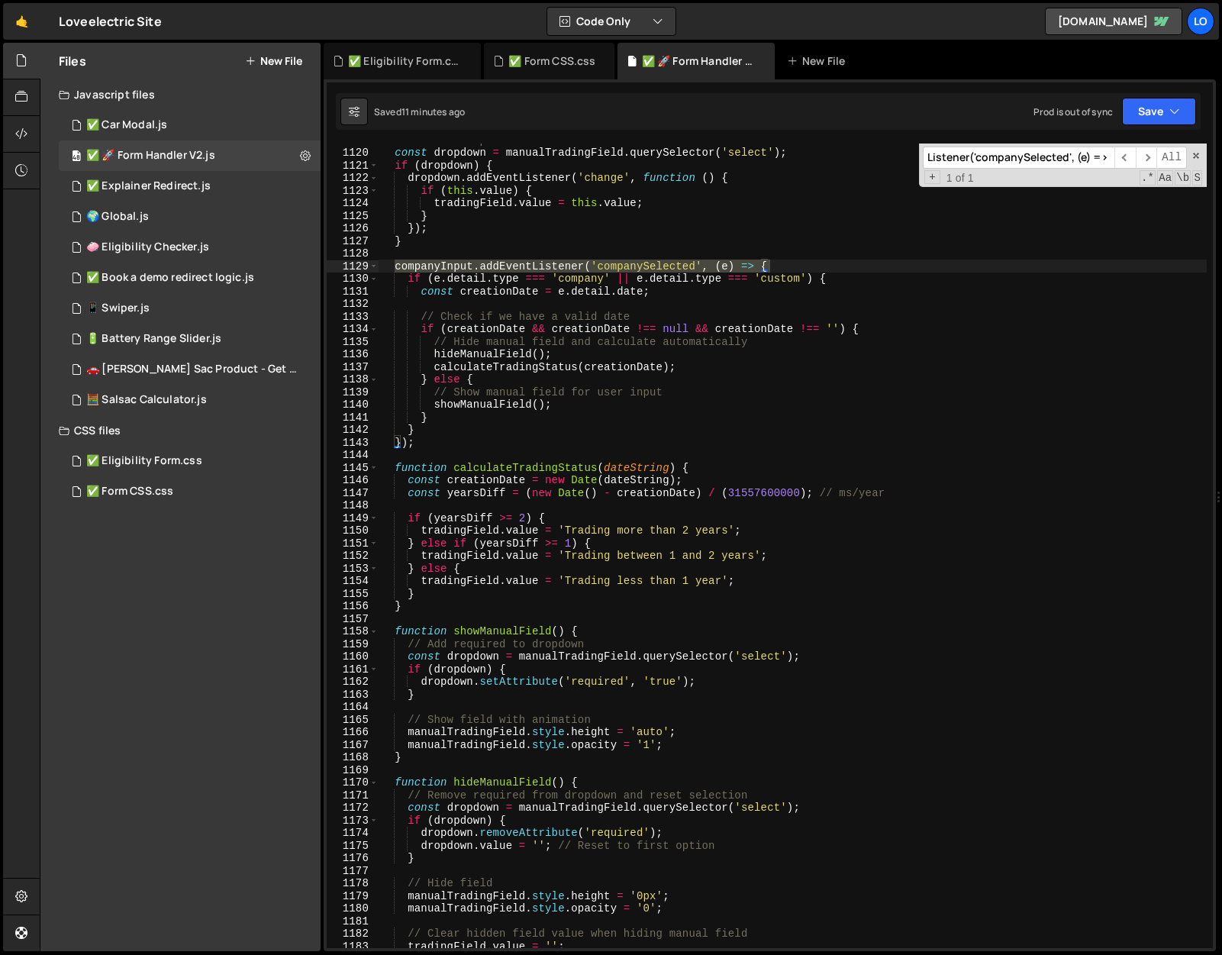
scroll to position [14103, 0]
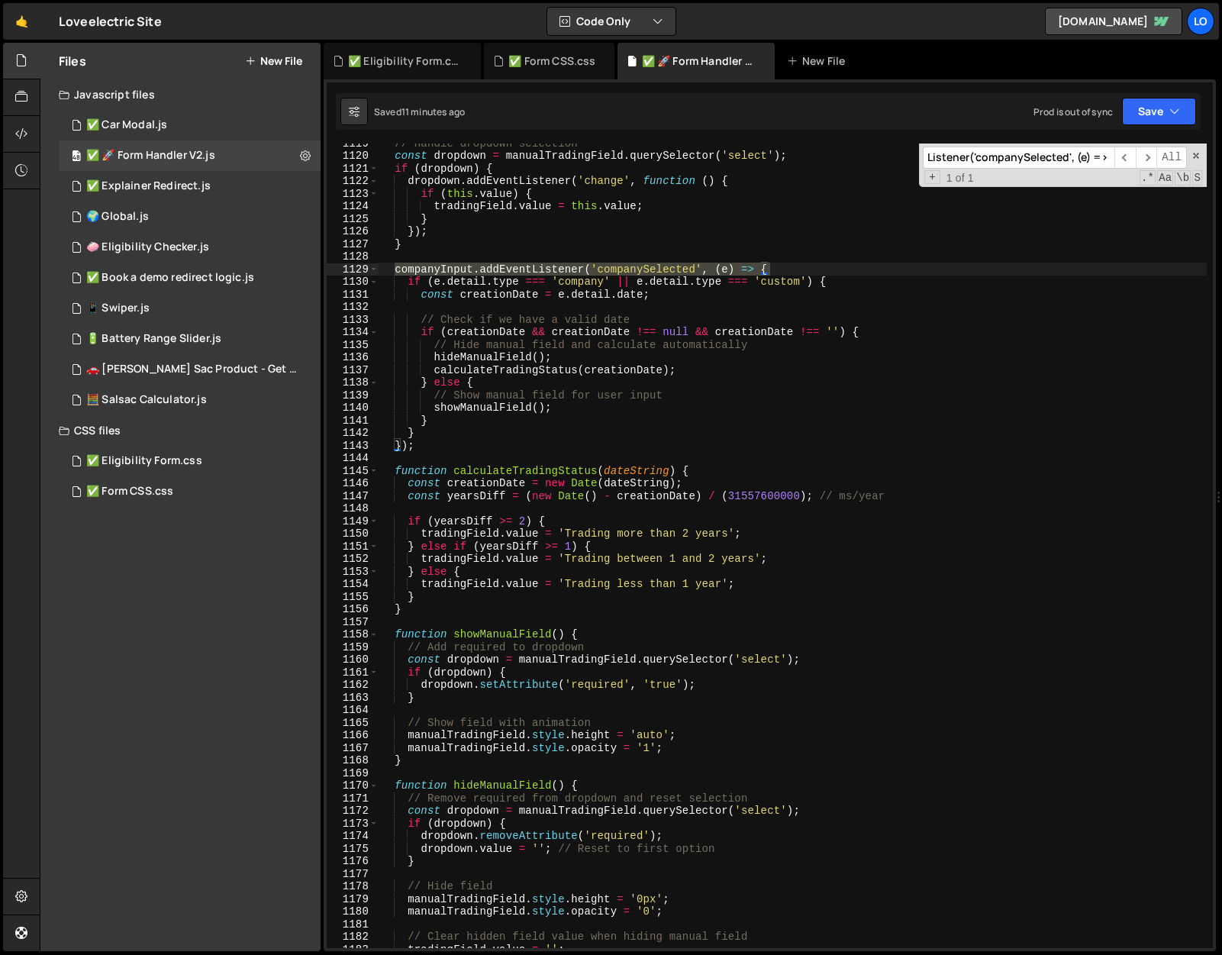
type input "companyInput.addEventListener('companySelected', (e) => {"
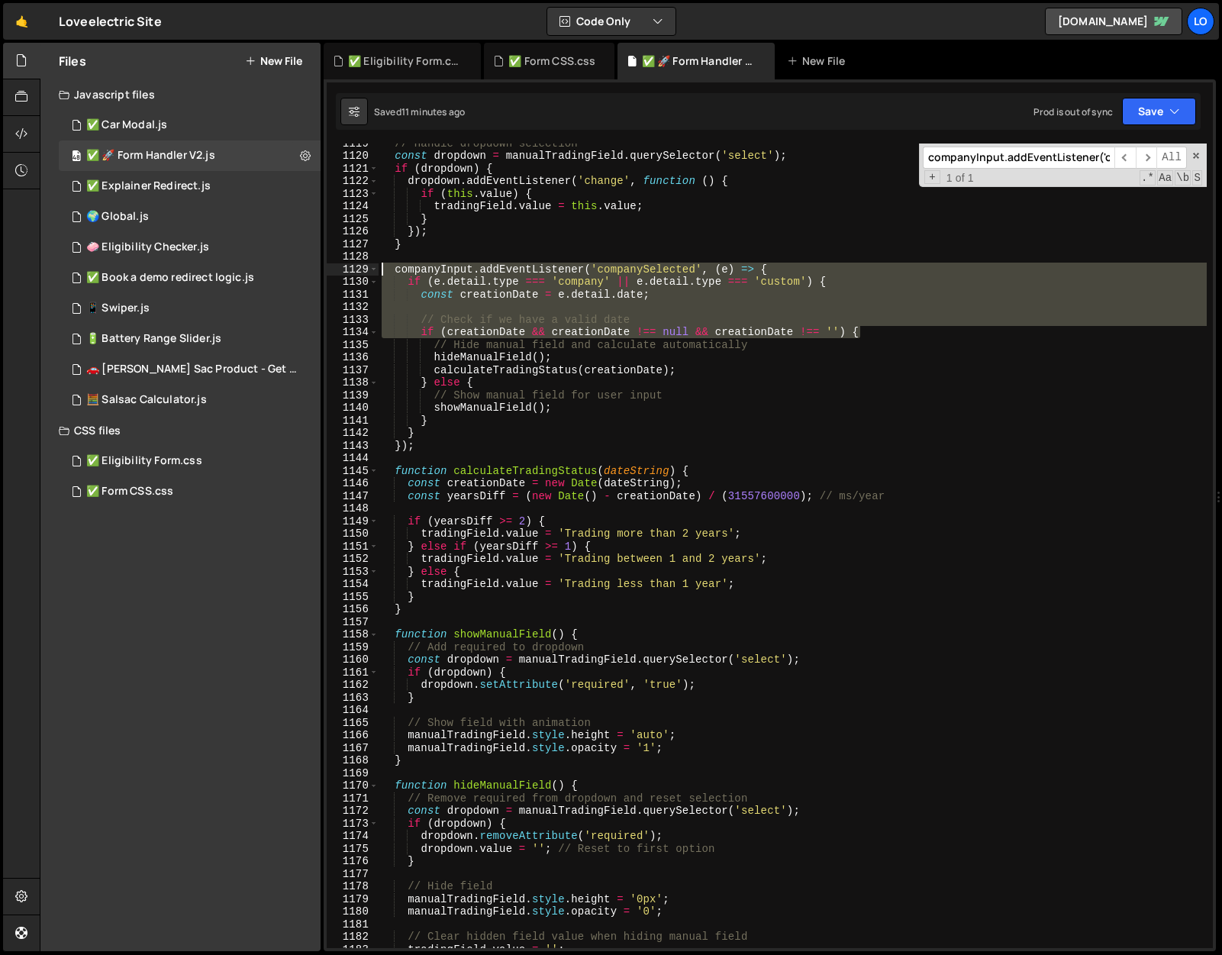
drag, startPoint x: 870, startPoint y: 331, endPoint x: 329, endPoint y: 266, distance: 545.2
click at [329, 266] on div "if (creationDate && creationDate !== null && creationDate !== '') { 1119 1120 1…" at bounding box center [770, 546] width 886 height 805
paste textarea "if (creationDate && creationDate !== null && creationDate !== '"
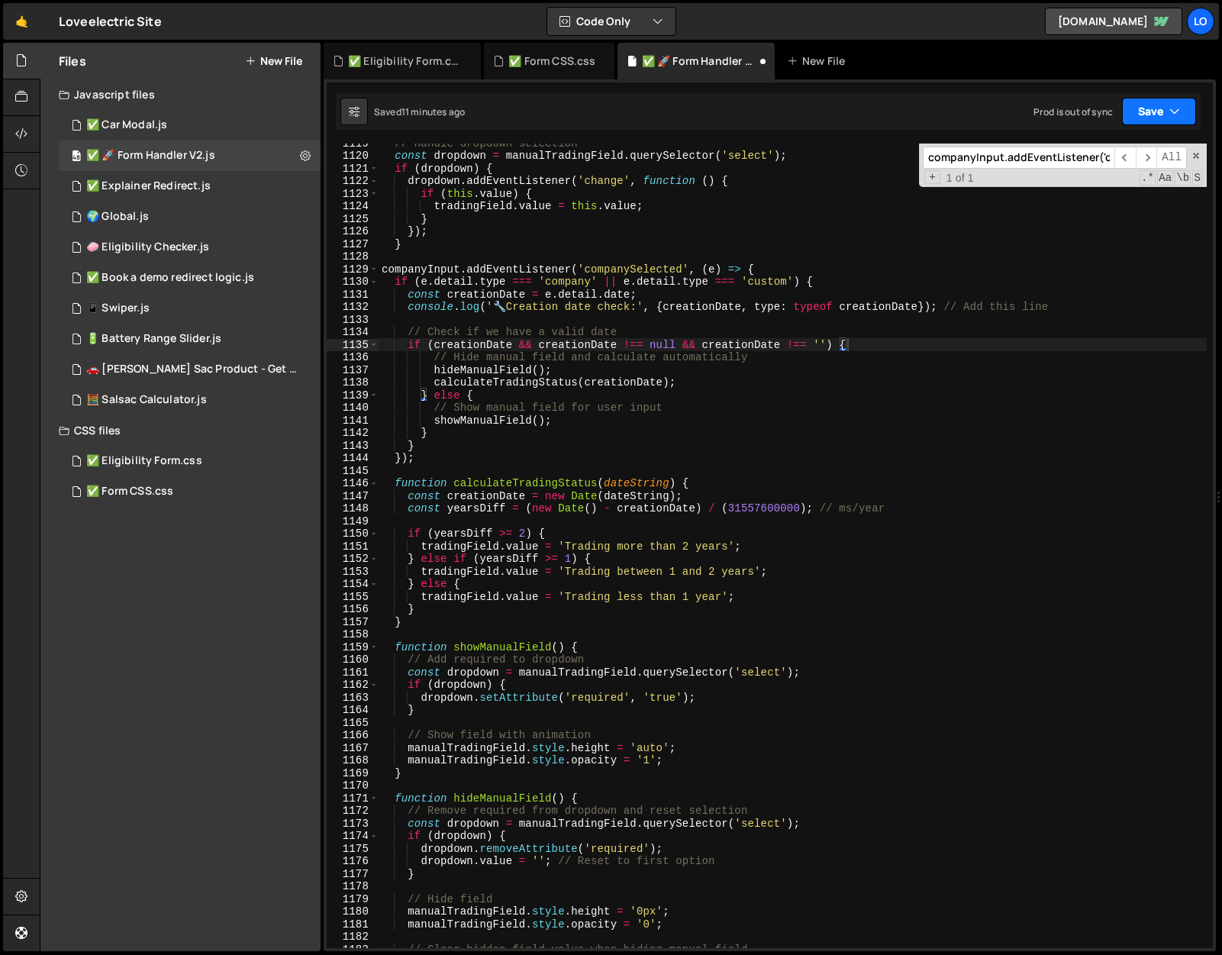
click at [1174, 108] on icon "button" at bounding box center [1175, 111] width 11 height 15
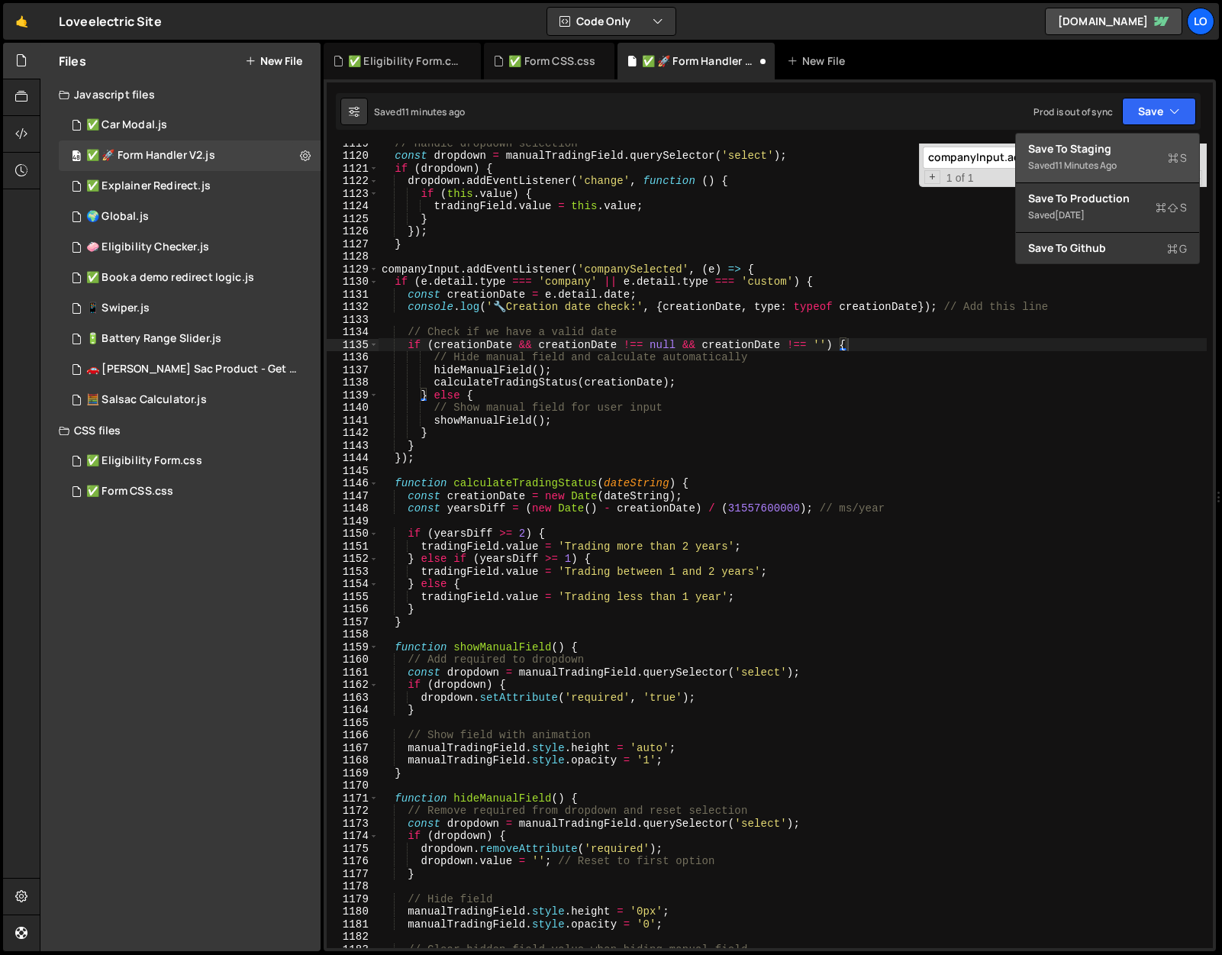
click at [1135, 140] on button "Save to Staging S Saved 11 minutes ago" at bounding box center [1107, 159] width 183 height 50
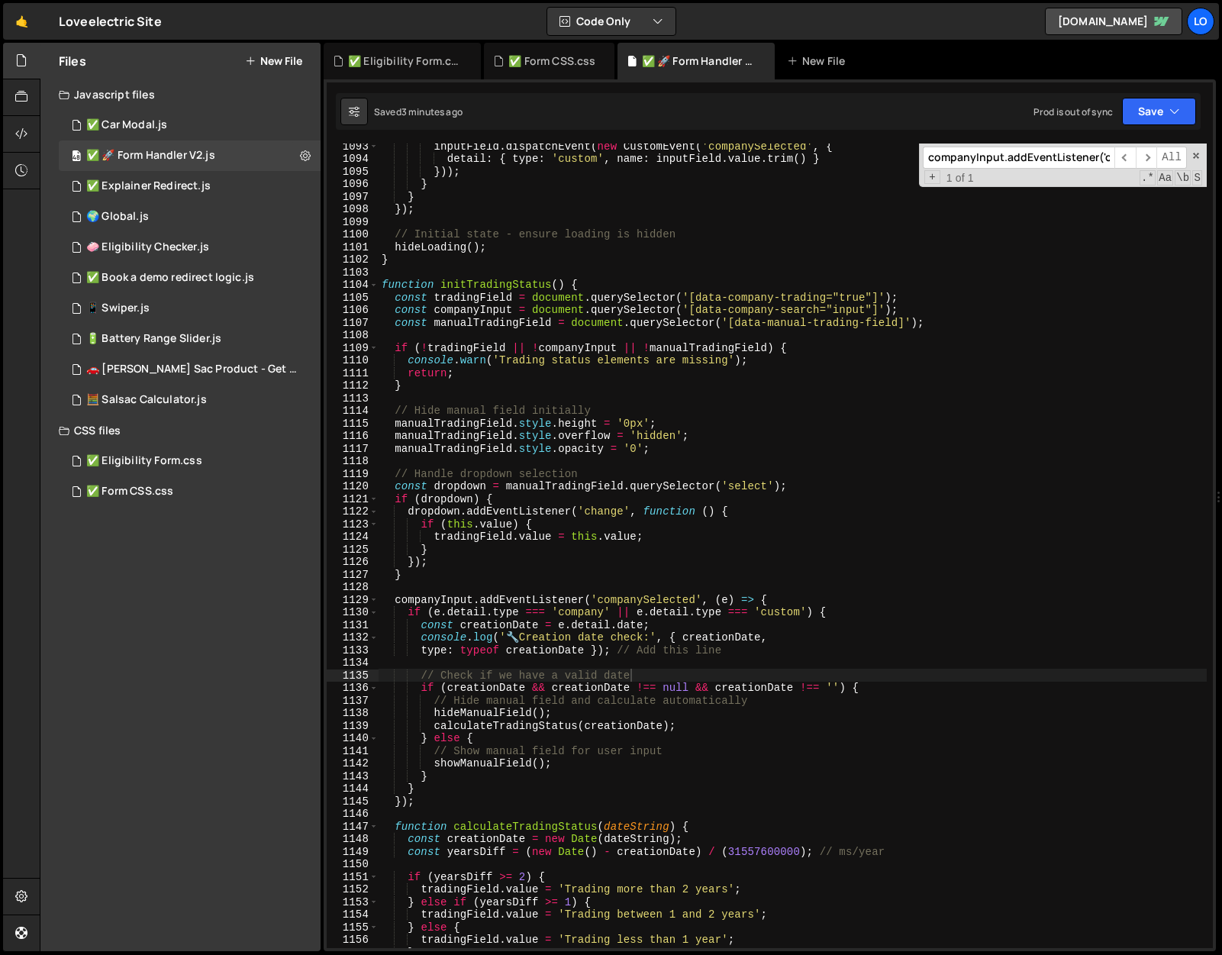
scroll to position [13757, 0]
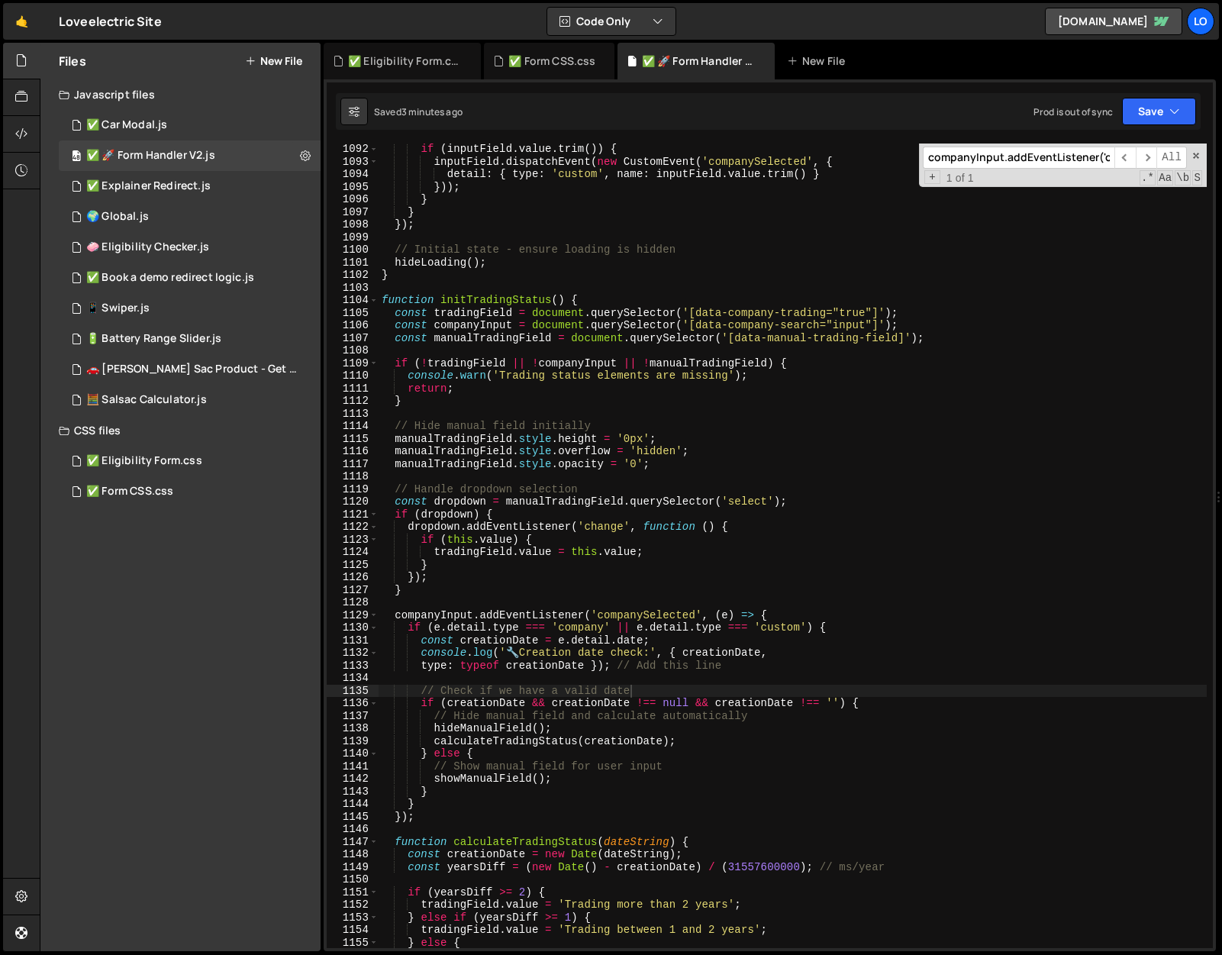
click at [385, 295] on div "if ( inputField . value . trim ( )) { inputField . dispatchEvent ( new CustomEv…" at bounding box center [793, 558] width 828 height 830
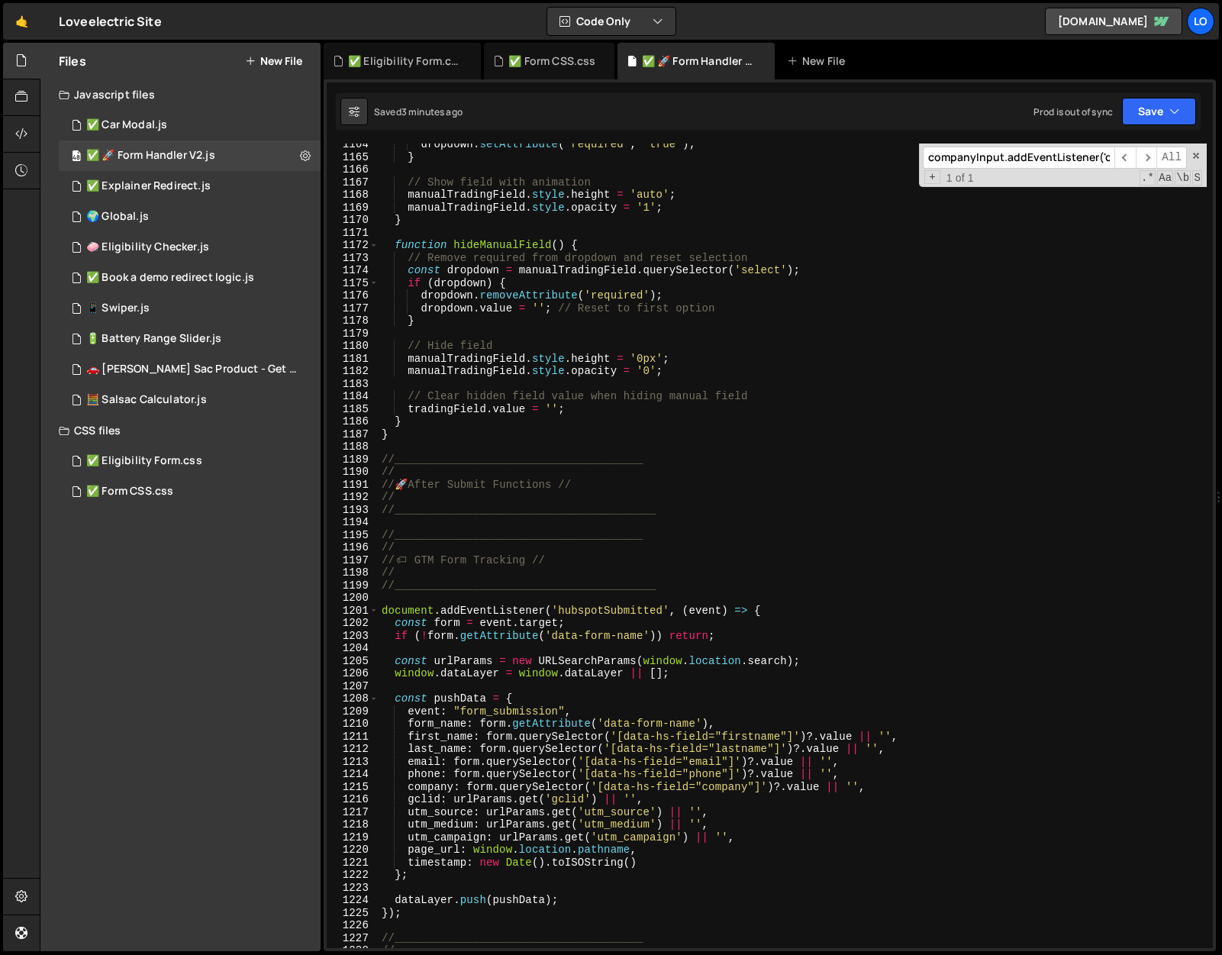
scroll to position [14856, 0]
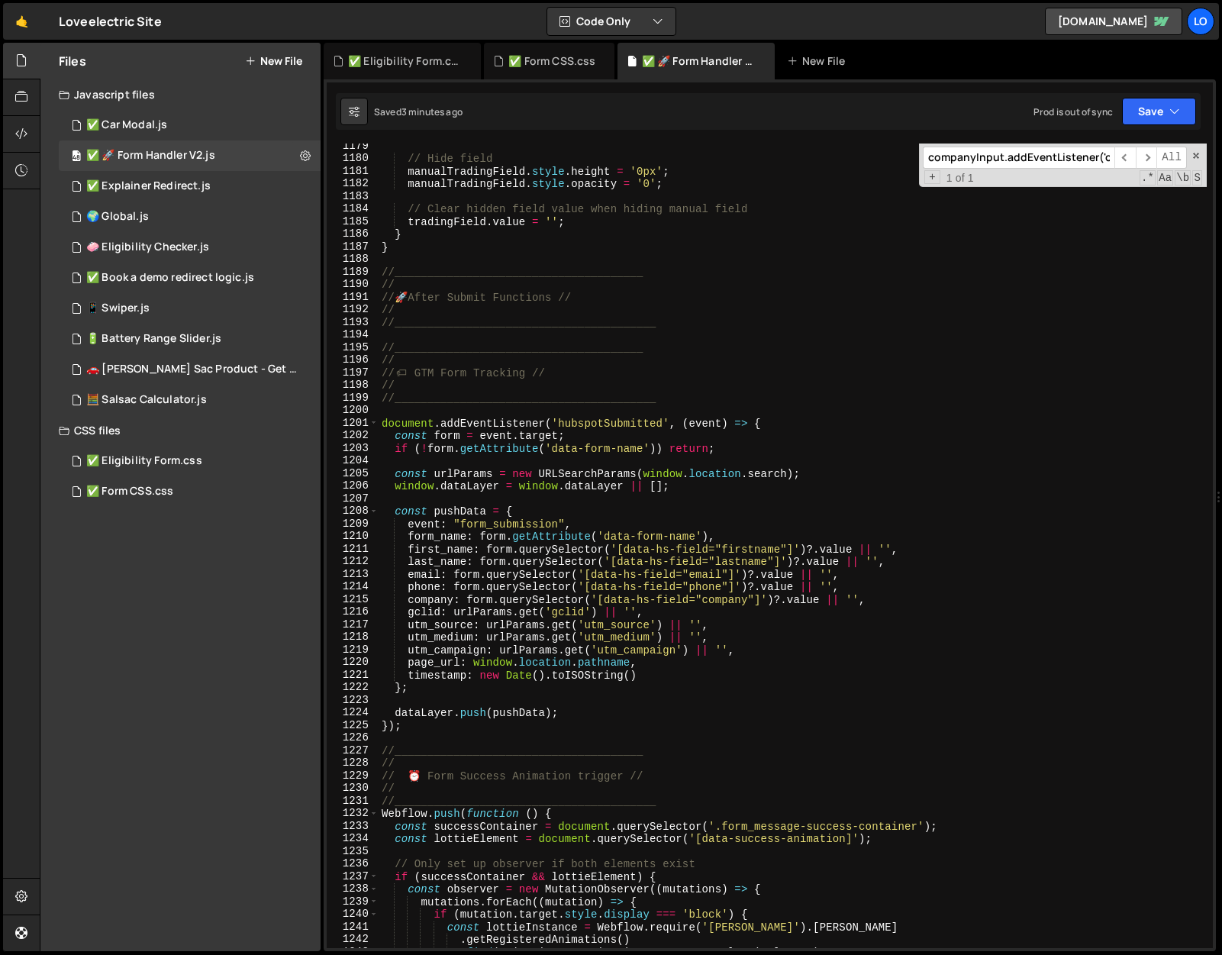
click at [411, 244] on div "// Hide field manualTradingField . style . height = '0px' ; manualTradingField …" at bounding box center [793, 555] width 828 height 830
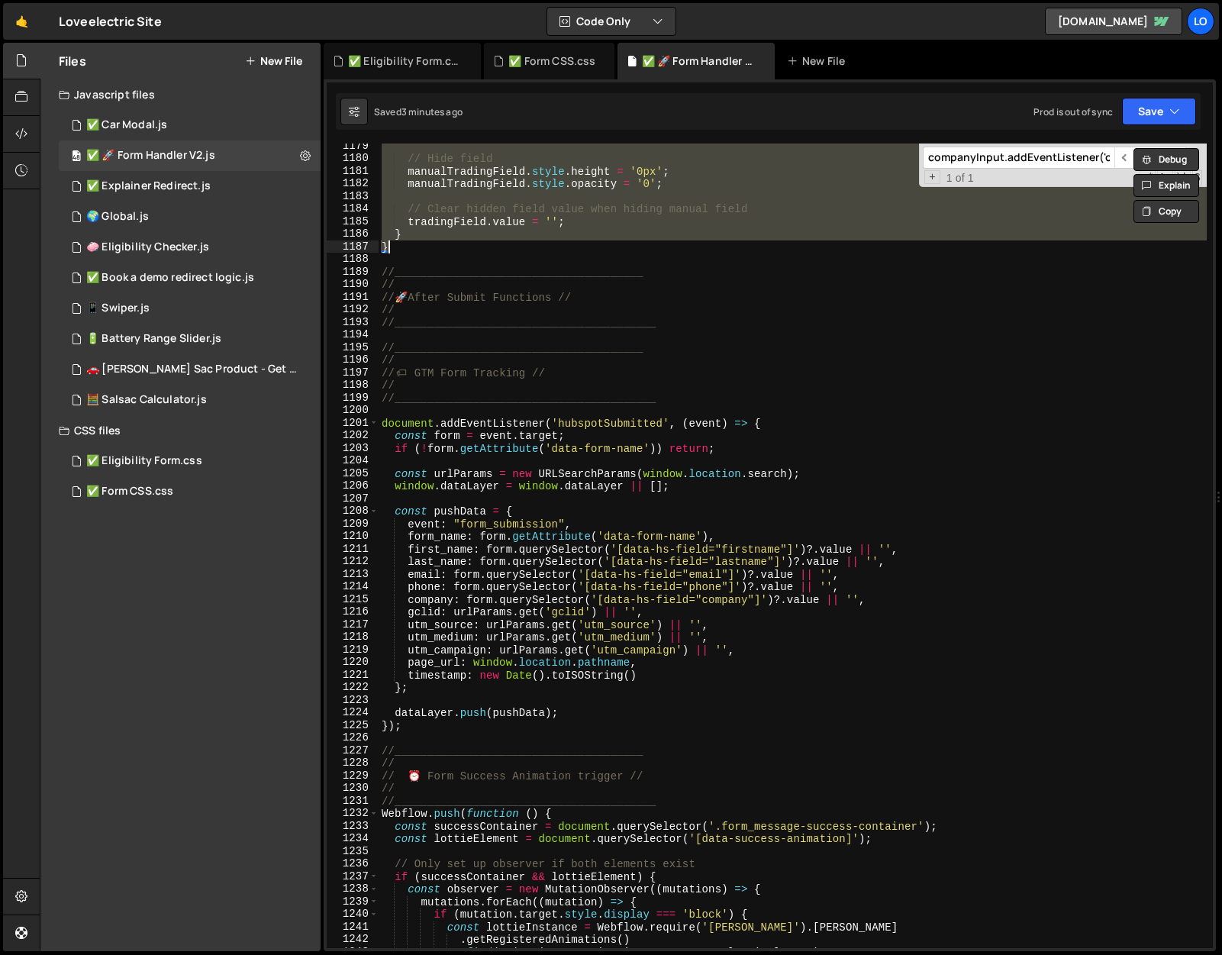
paste textarea
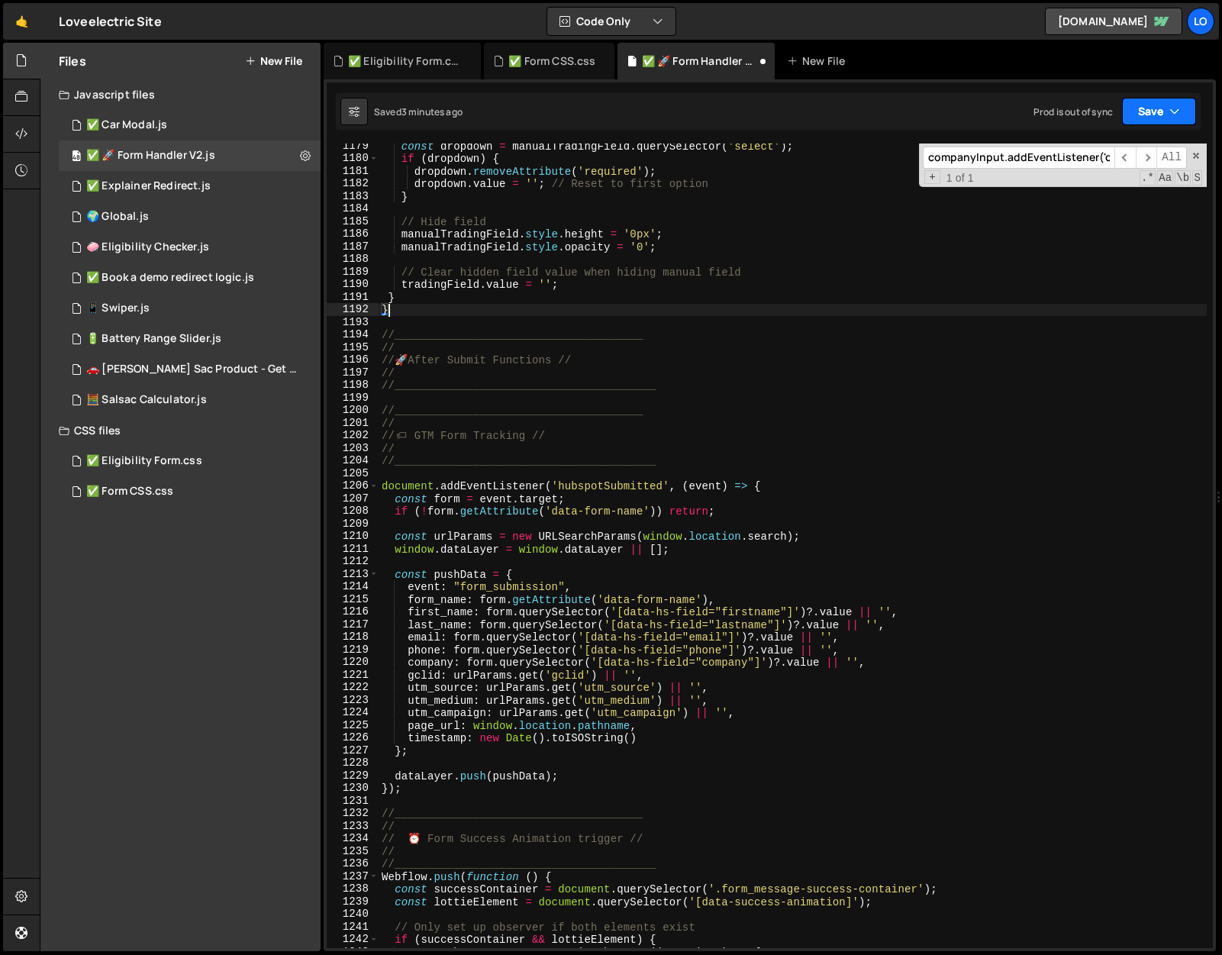
click at [1174, 115] on icon "button" at bounding box center [1175, 111] width 11 height 15
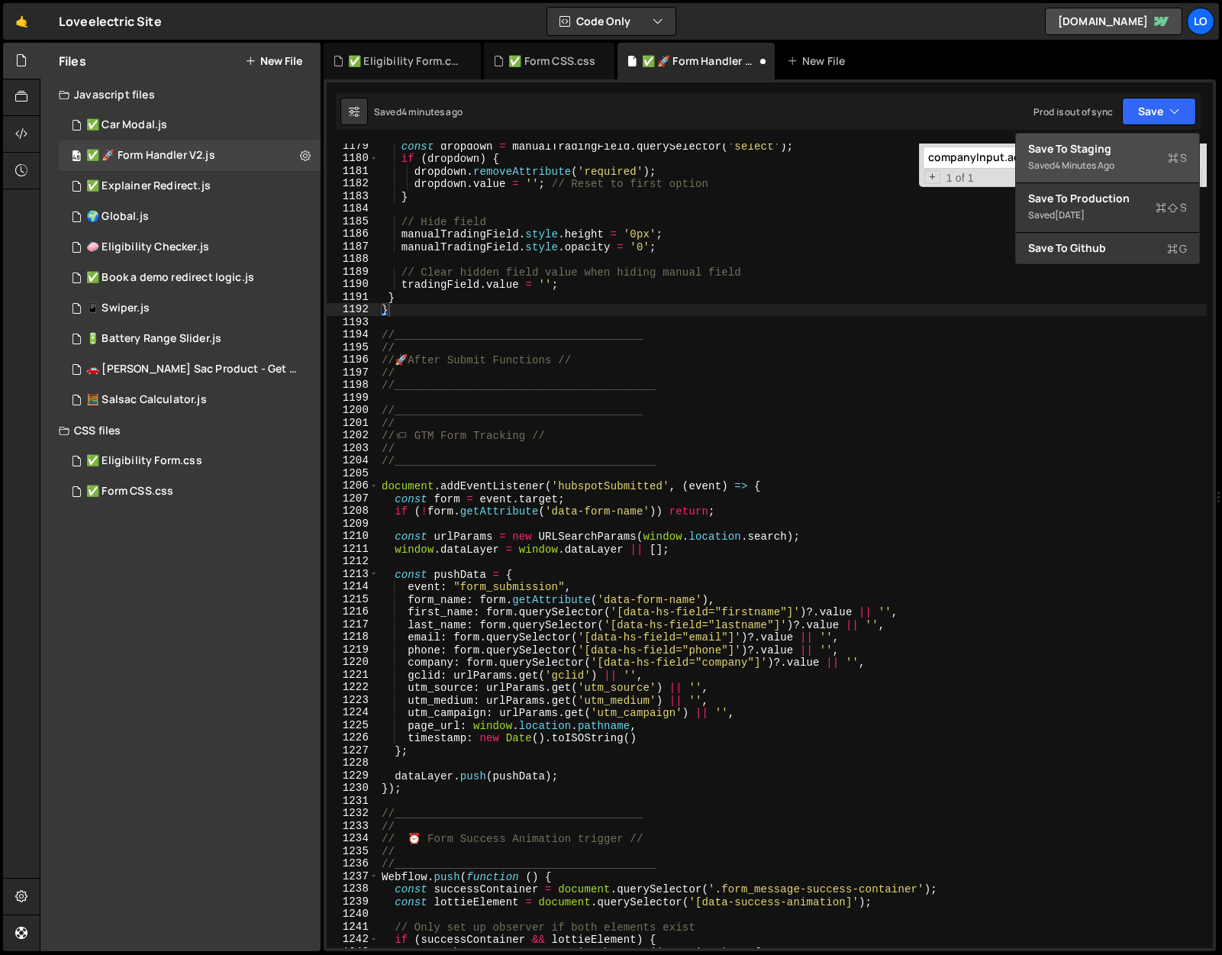
click at [1146, 150] on div "Save to Staging S" at bounding box center [1107, 148] width 159 height 15
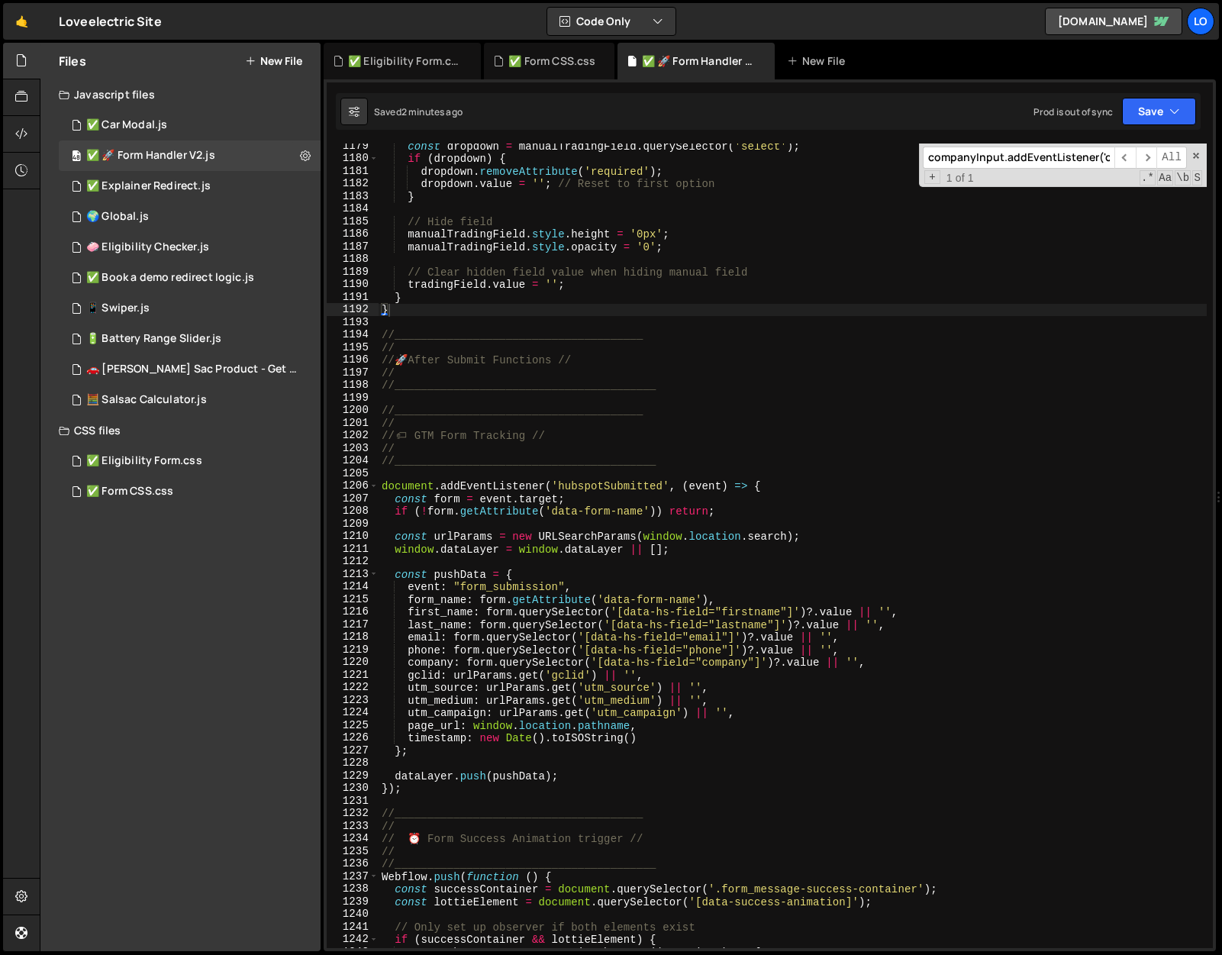
click at [415, 305] on div "const dropdown = manualTradingField . querySelector ( 'select' ) ; if ( dropdow…" at bounding box center [793, 555] width 828 height 830
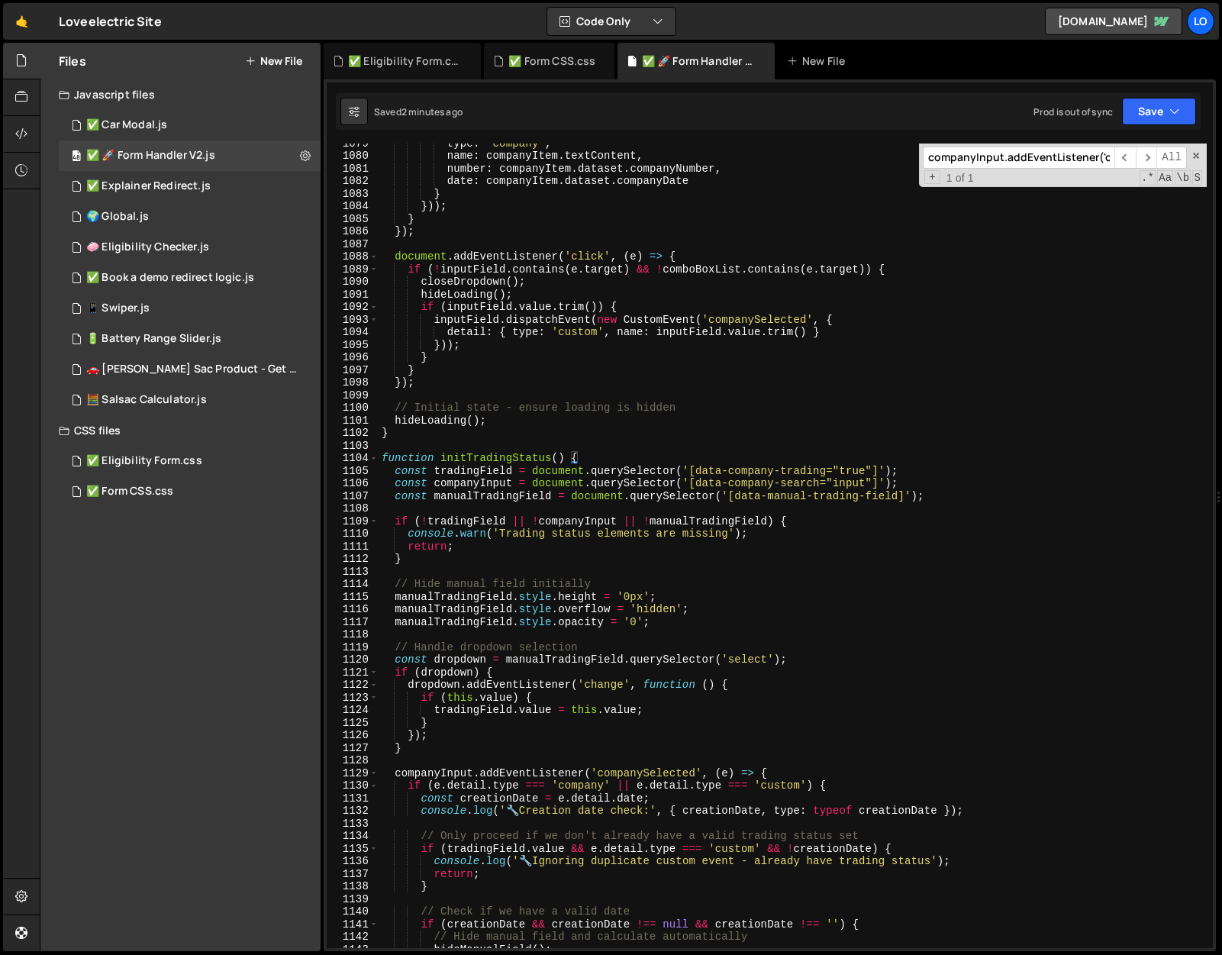
scroll to position [13471, 0]
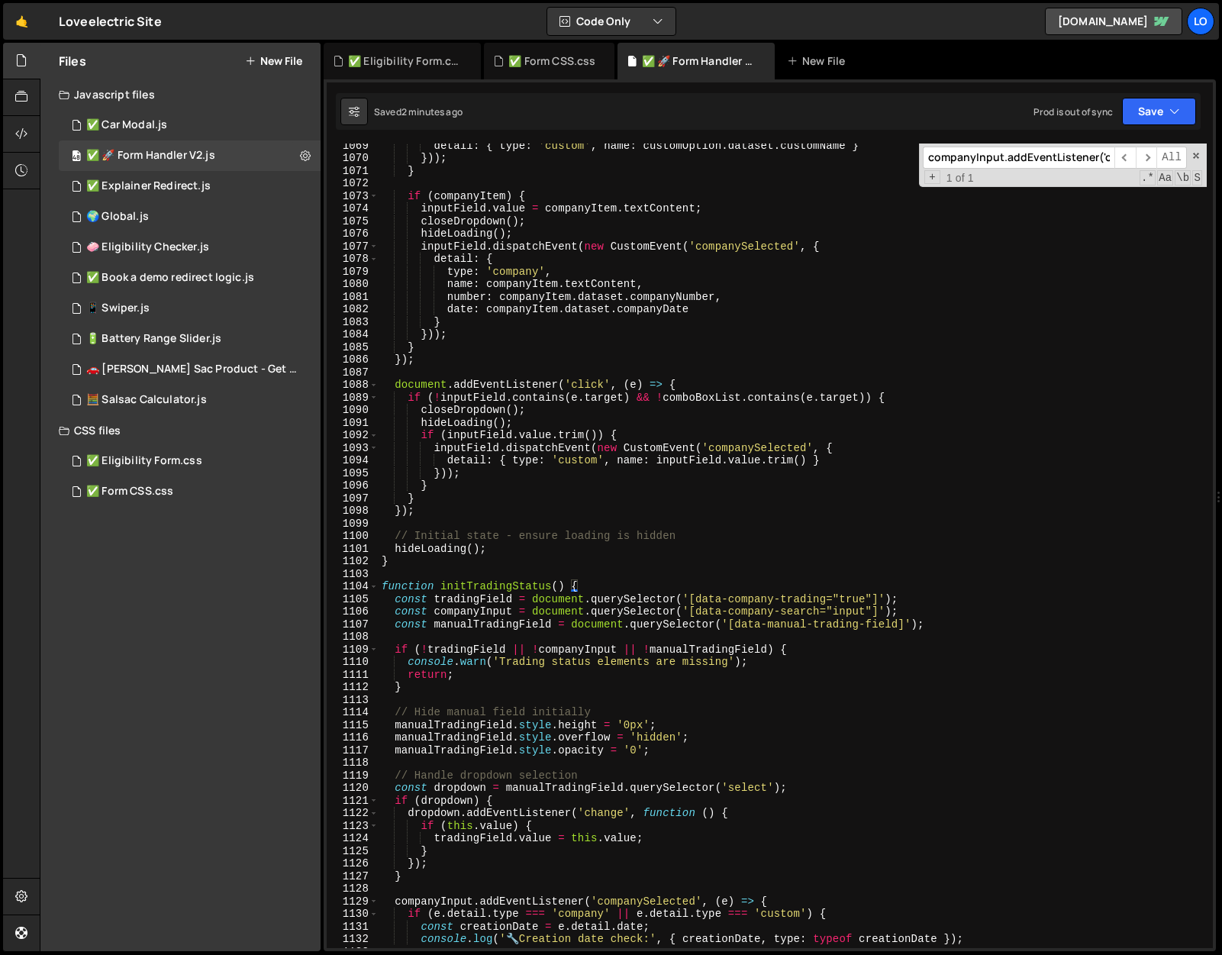
click at [382, 583] on div "detail : { type : 'custom' , name : customOption . dataset . customName } })) ;…" at bounding box center [793, 554] width 828 height 830
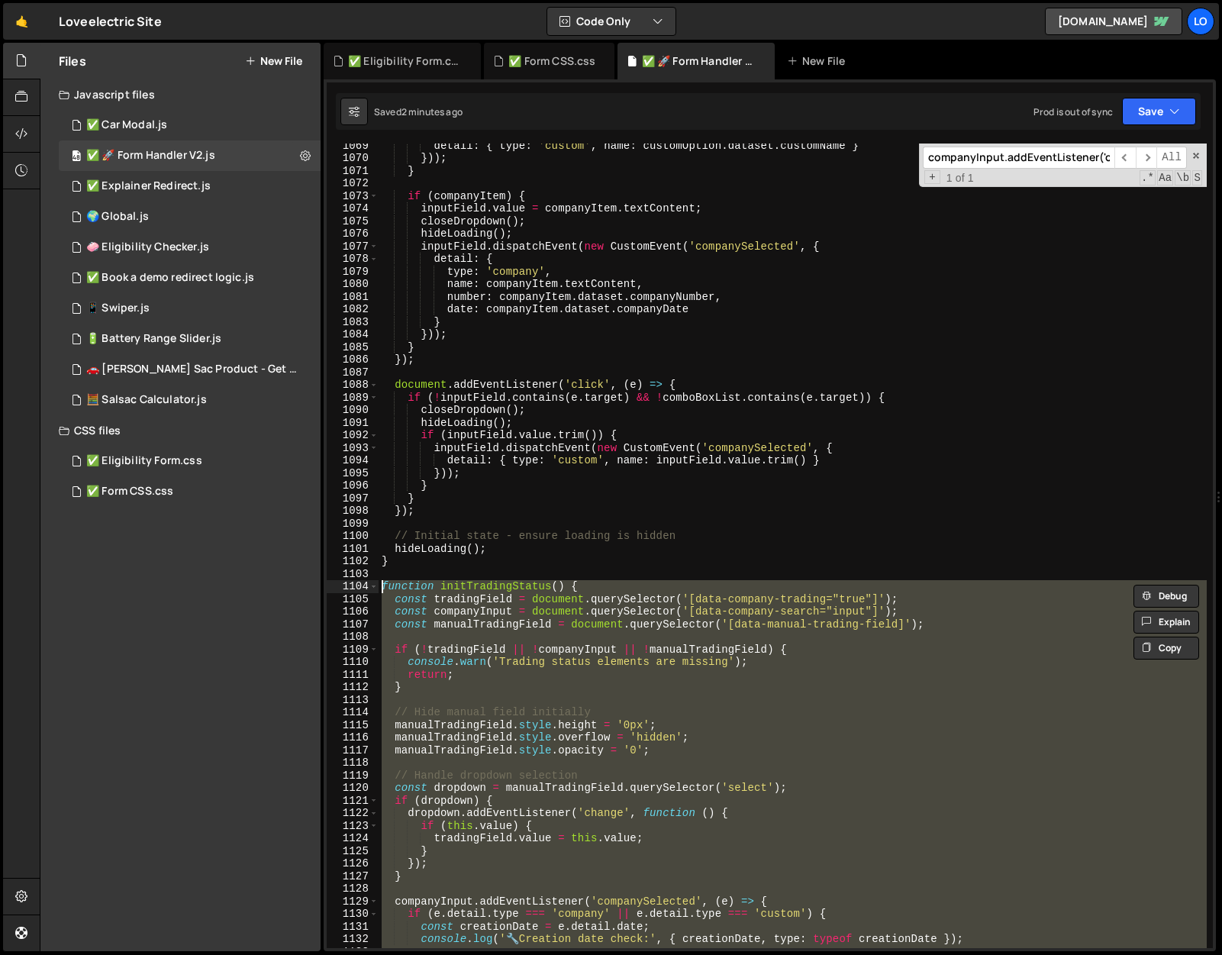
paste textarea "}"
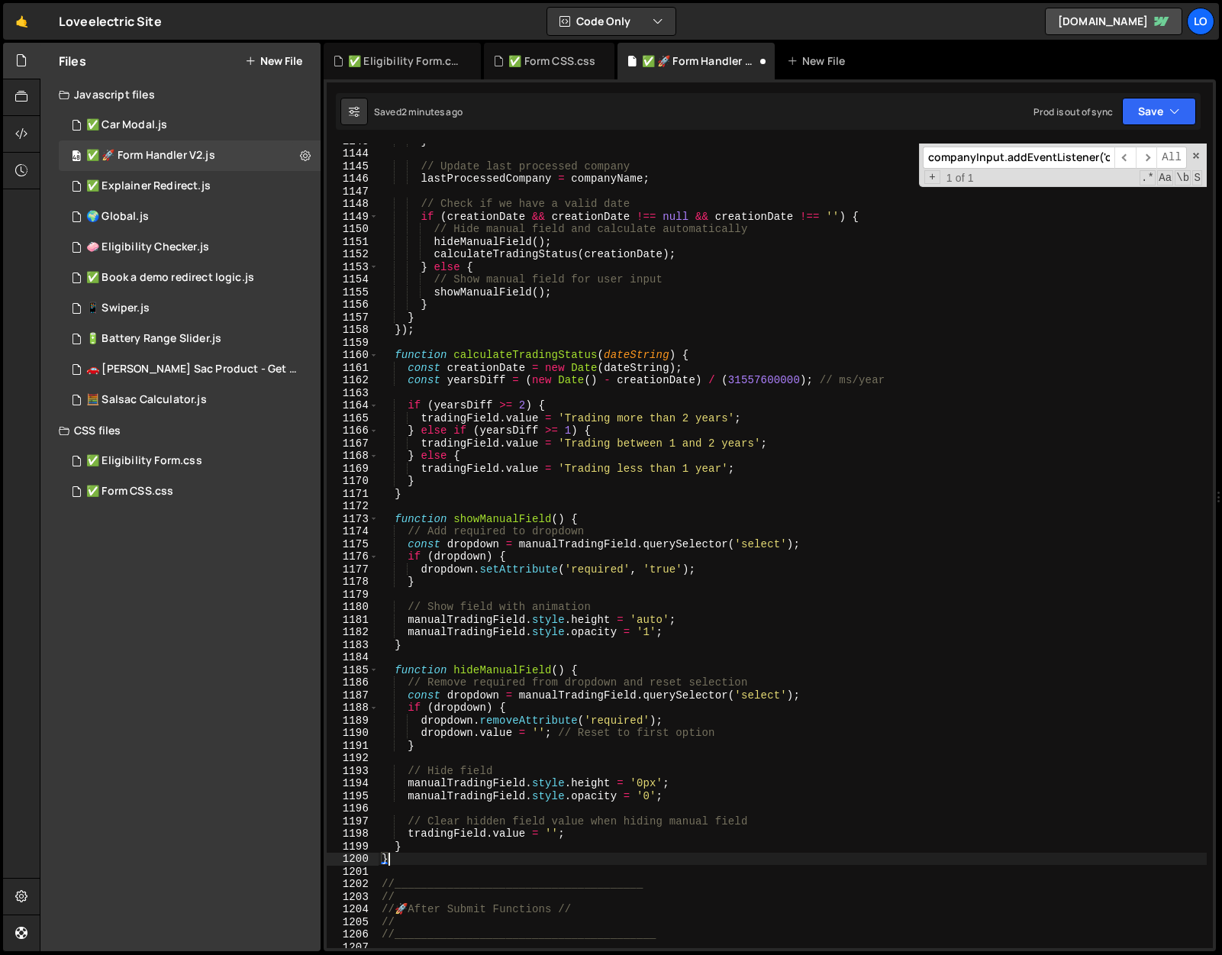
scroll to position [14417, 0]
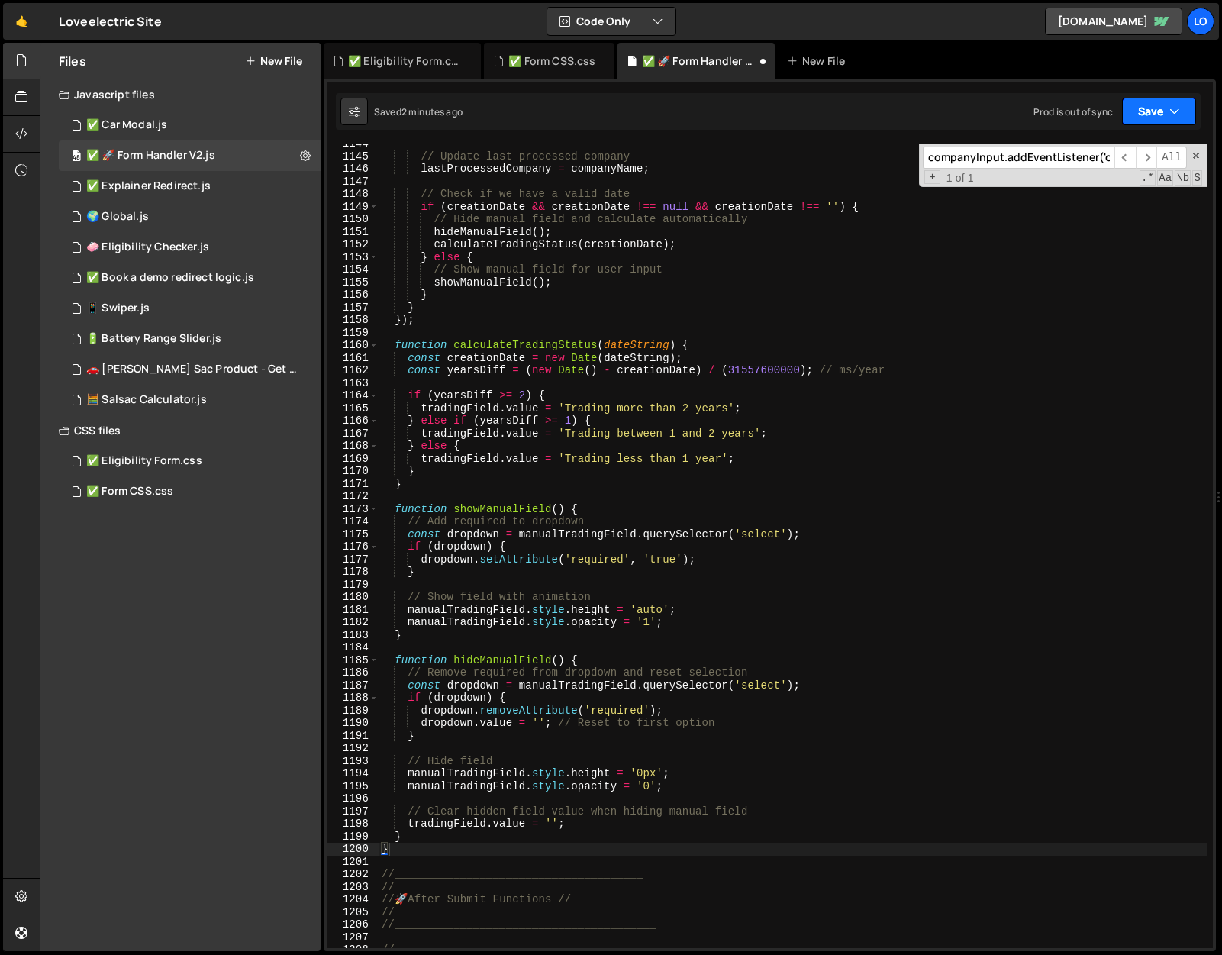
click at [1179, 105] on icon "button" at bounding box center [1175, 111] width 11 height 15
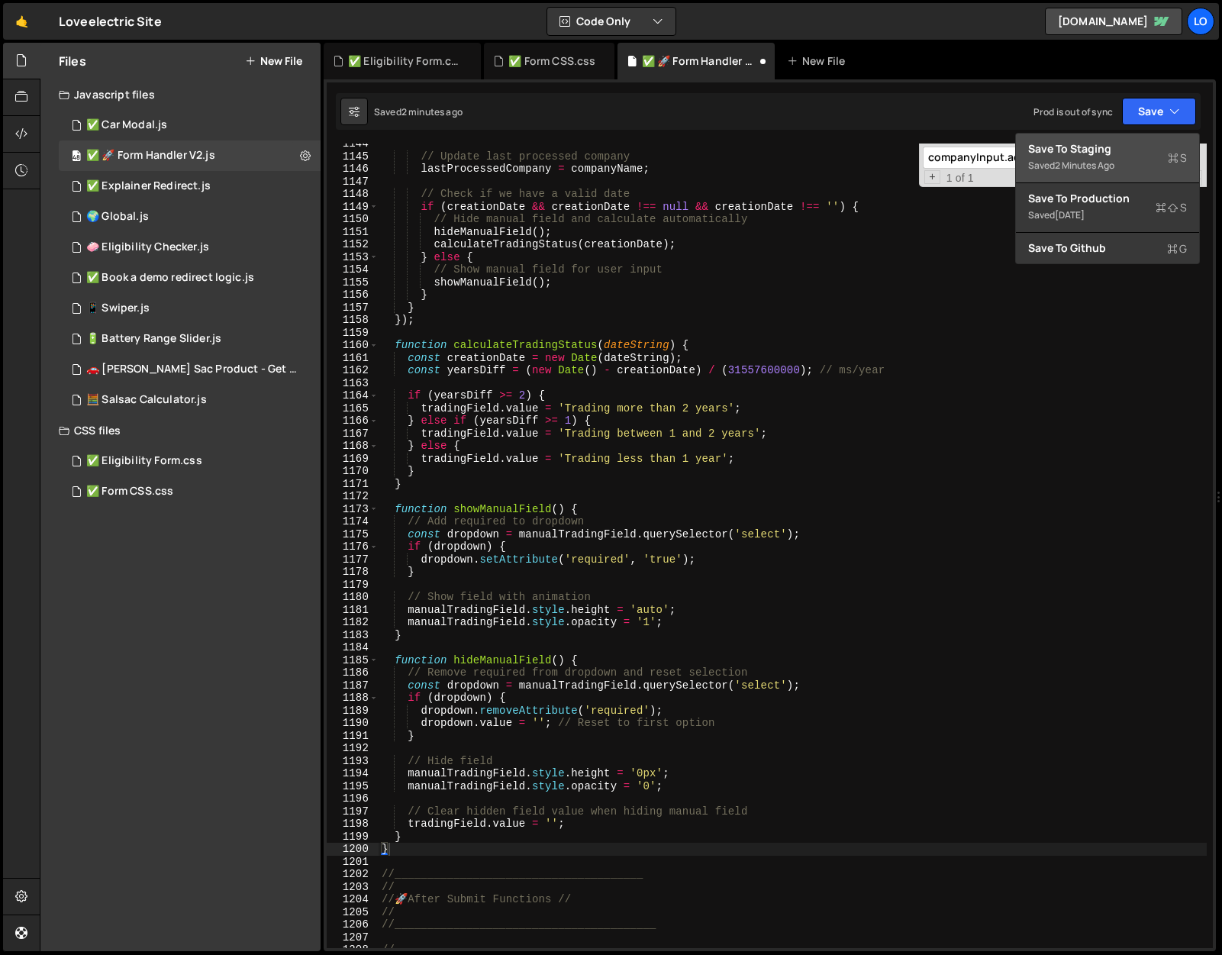
click at [1125, 146] on div "Save to Staging S" at bounding box center [1107, 148] width 159 height 15
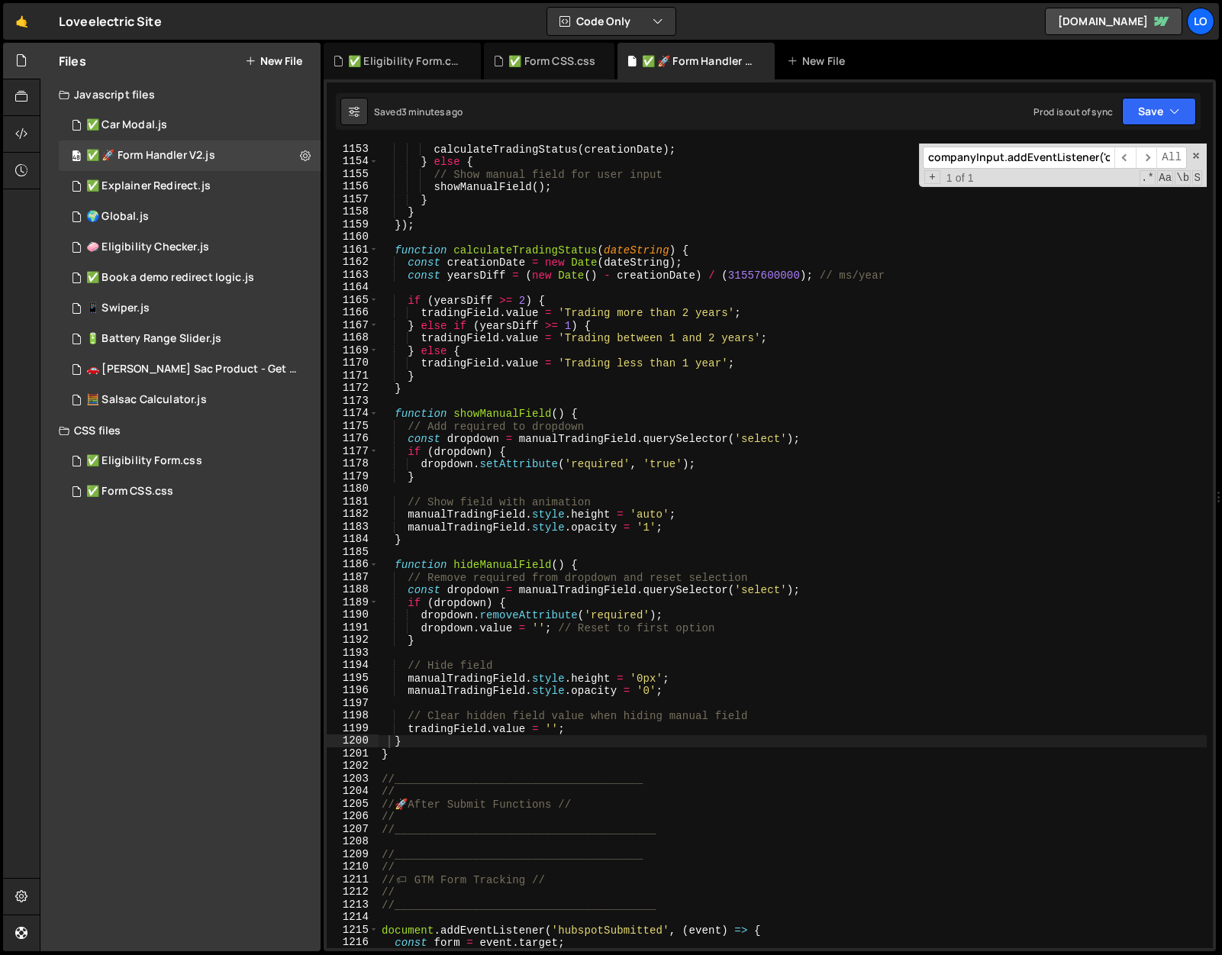
scroll to position [14526, 0]
click at [405, 740] on div "calculateTradingStatus ( creationDate ) ; } else { // Show manual field for use…" at bounding box center [793, 558] width 828 height 830
click at [398, 414] on div "calculateTradingStatus ( creationDate ) ; } else { // Show manual field for use…" at bounding box center [793, 558] width 828 height 830
click at [418, 742] on div "calculateTradingStatus ( creationDate ) ; } else { // Show manual field for use…" at bounding box center [793, 558] width 828 height 830
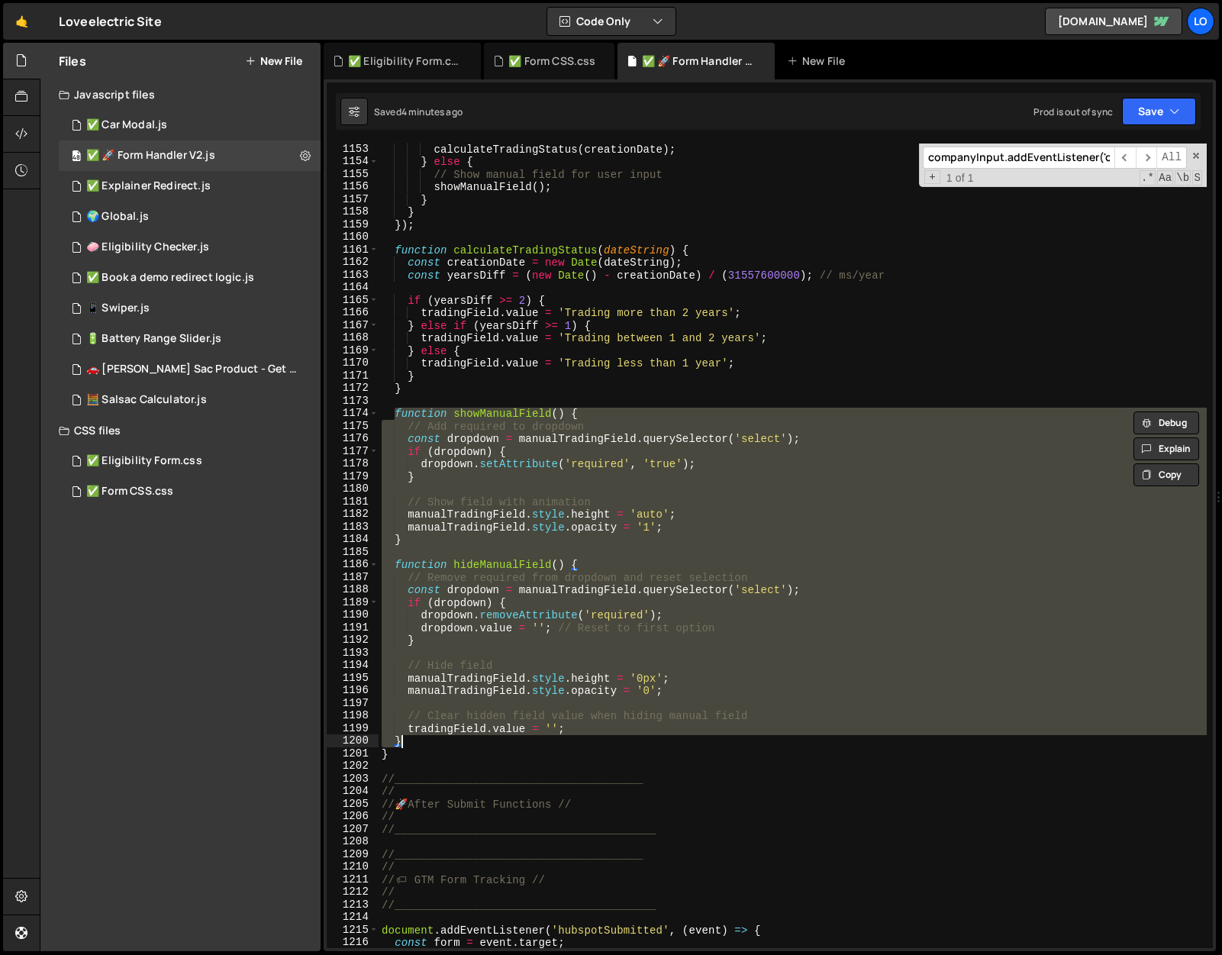
paste textarea
type textarea "}"
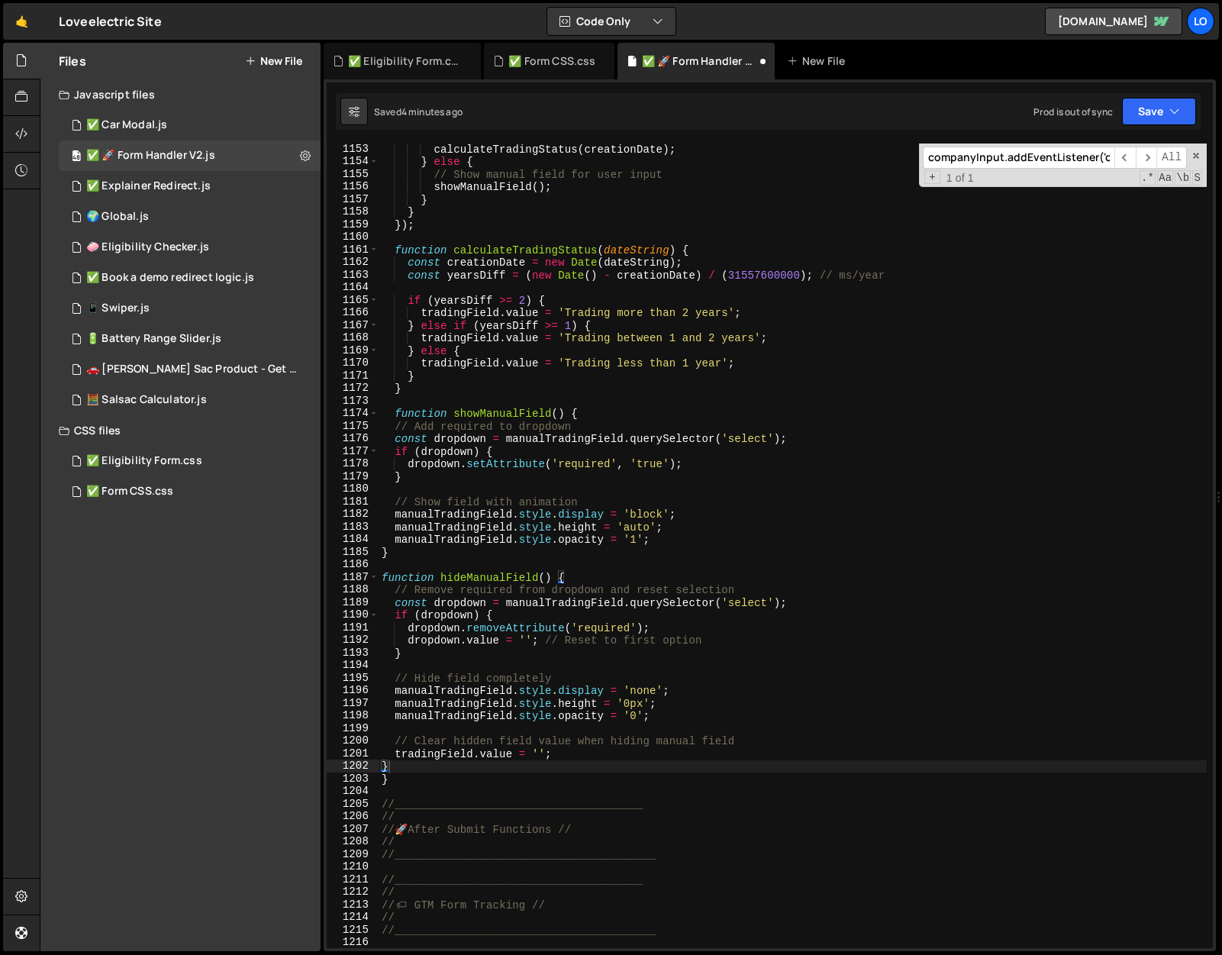
click at [1143, 96] on div "Saved 4 minutes ago Prod is out of sync Upgrade to Edit Save Save to Staging S …" at bounding box center [768, 111] width 865 height 37
click at [1140, 118] on button "Save" at bounding box center [1159, 111] width 74 height 27
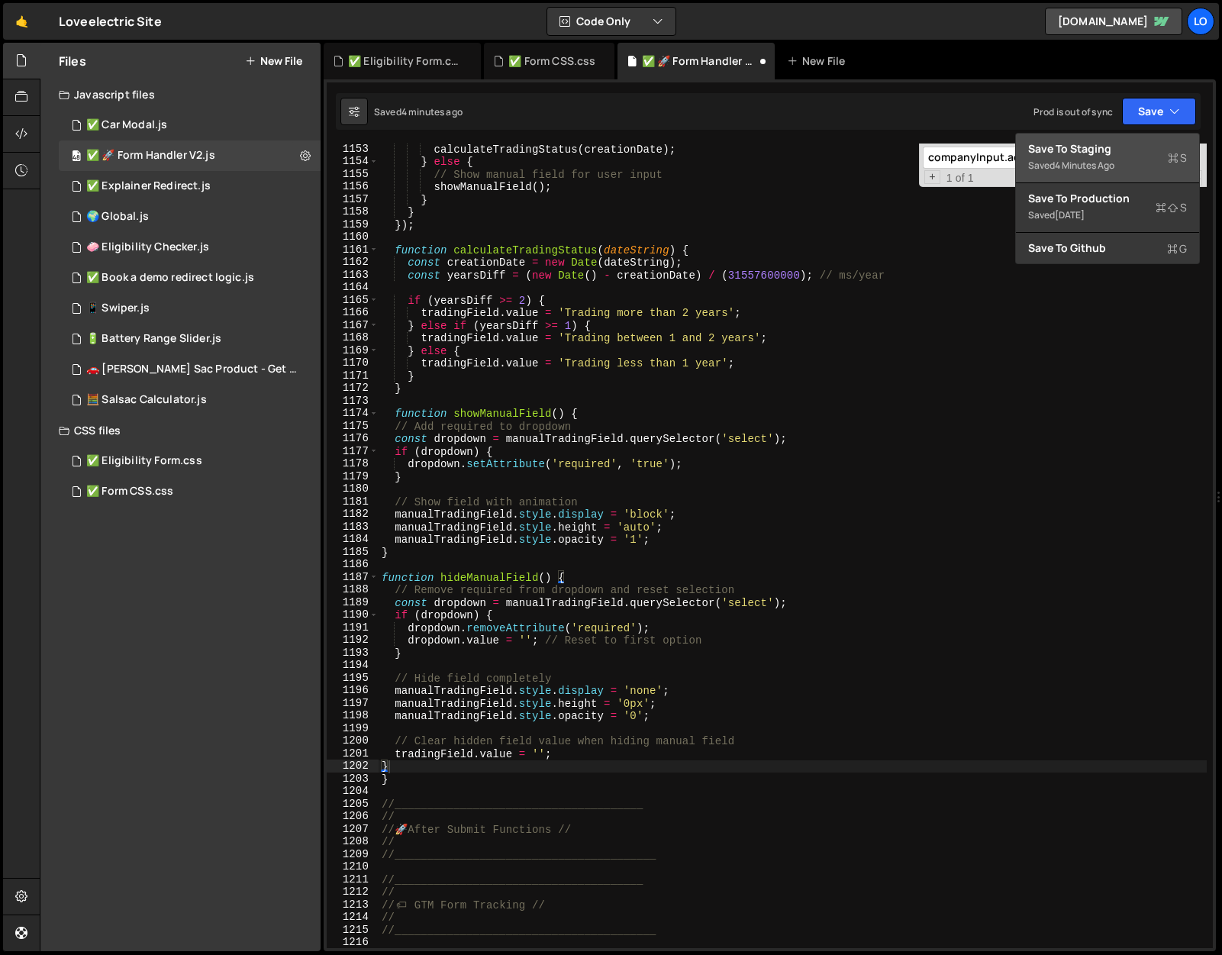
click at [1123, 144] on div "Save to Staging S" at bounding box center [1107, 148] width 159 height 15
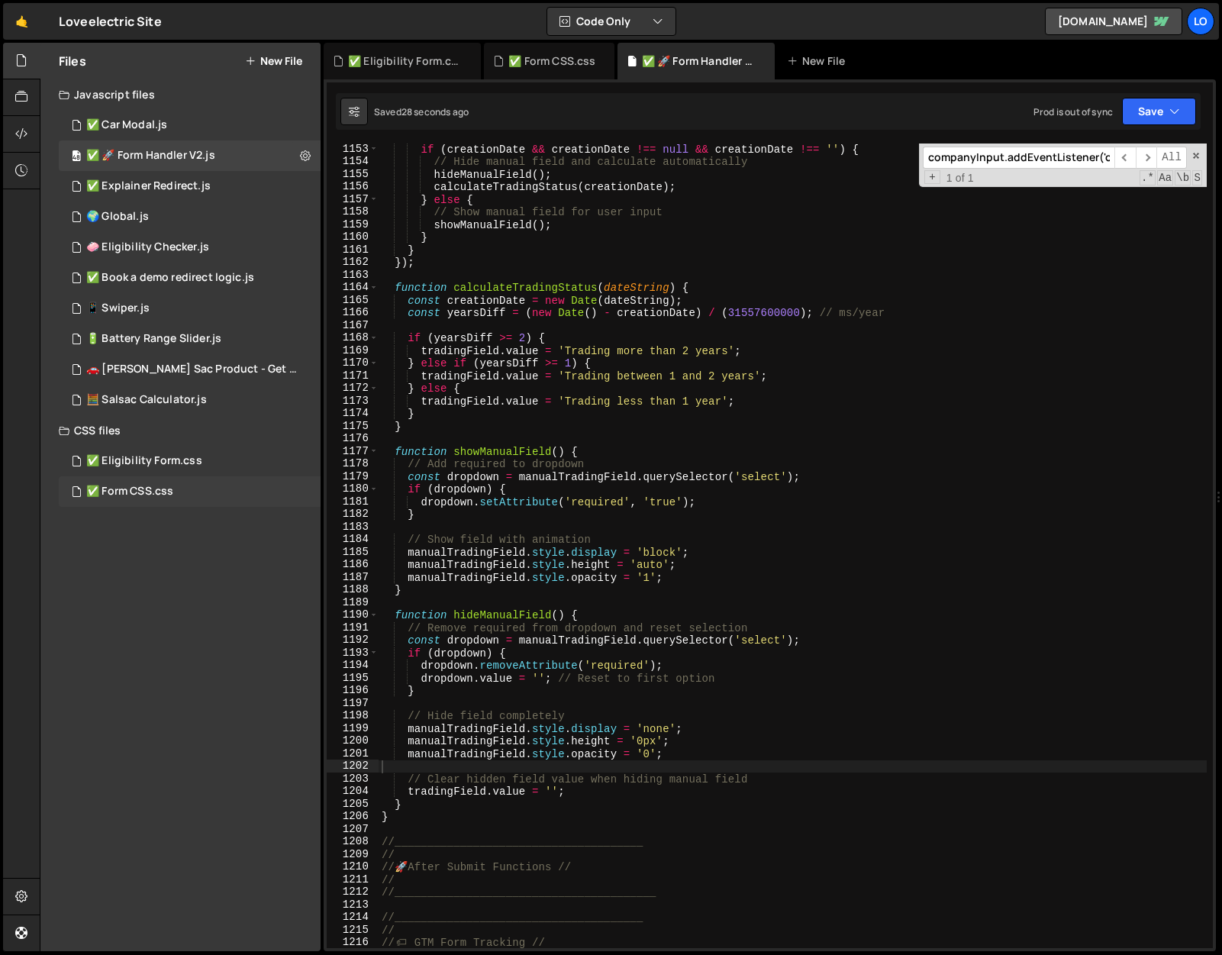
click at [148, 485] on div "✅ Form CSS.css" at bounding box center [129, 492] width 87 height 14
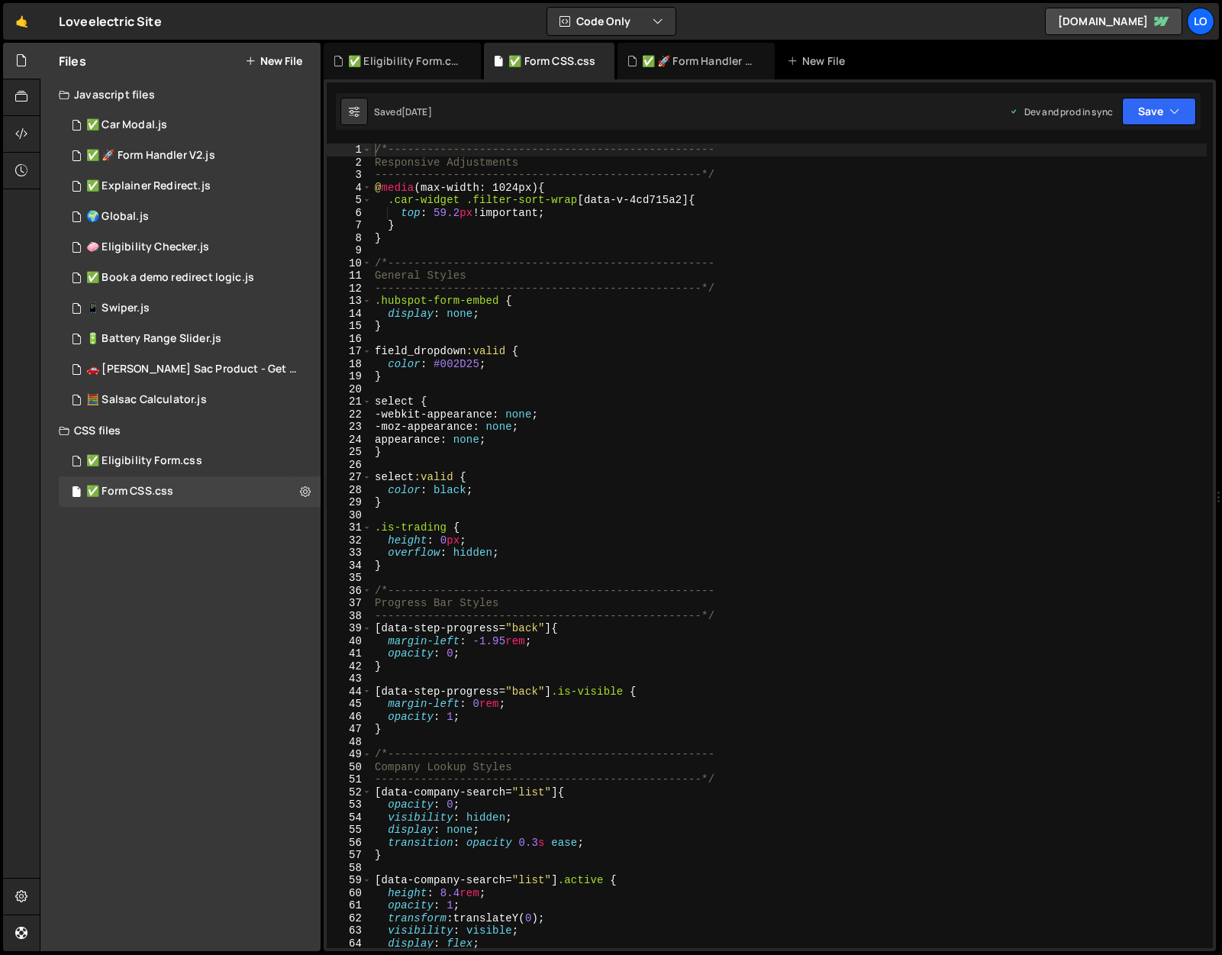
type textarea "overflow: hidden;"
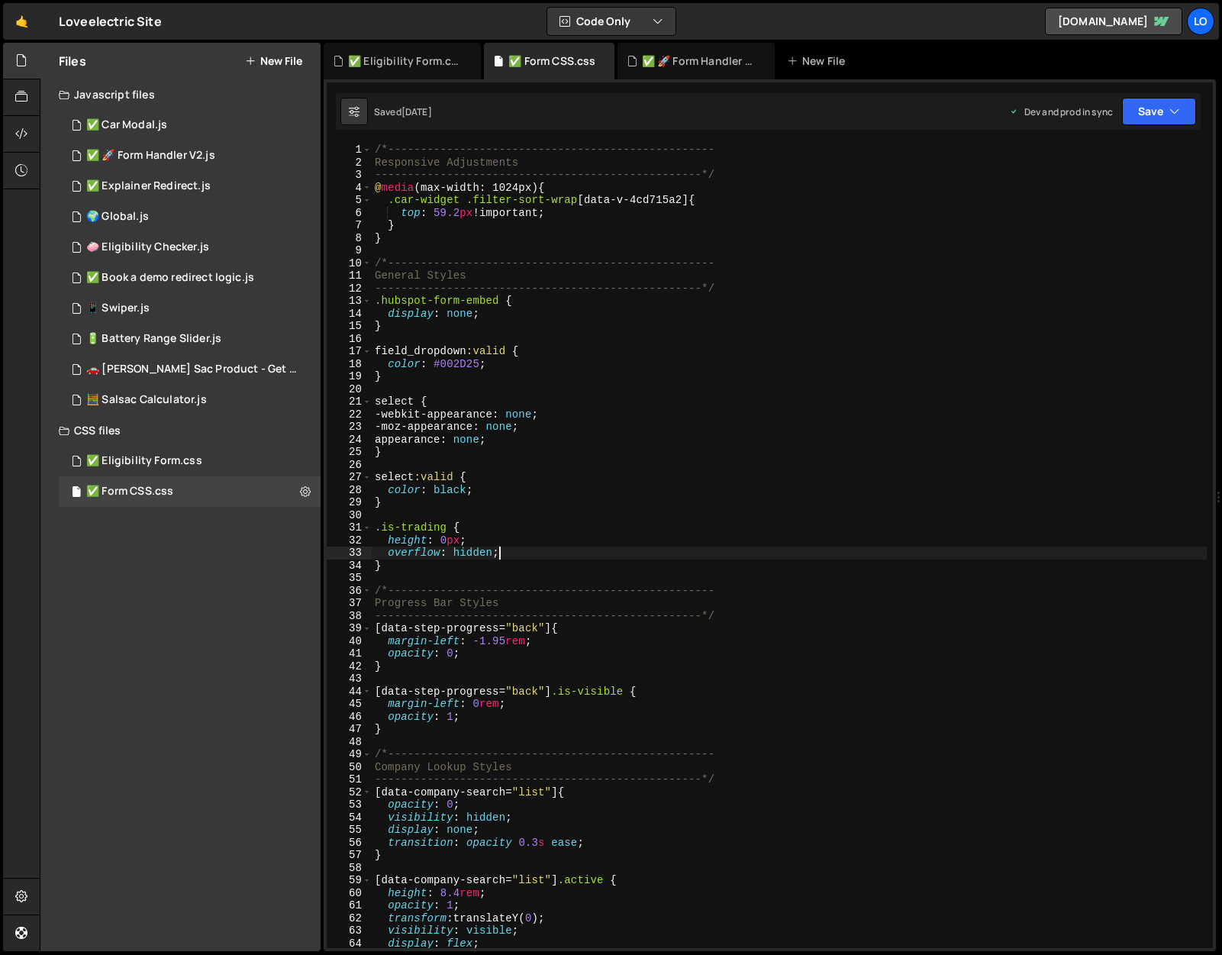
click at [512, 550] on div "/*-------------------------------------------------- Responsive Adjustments ---…" at bounding box center [789, 559] width 835 height 830
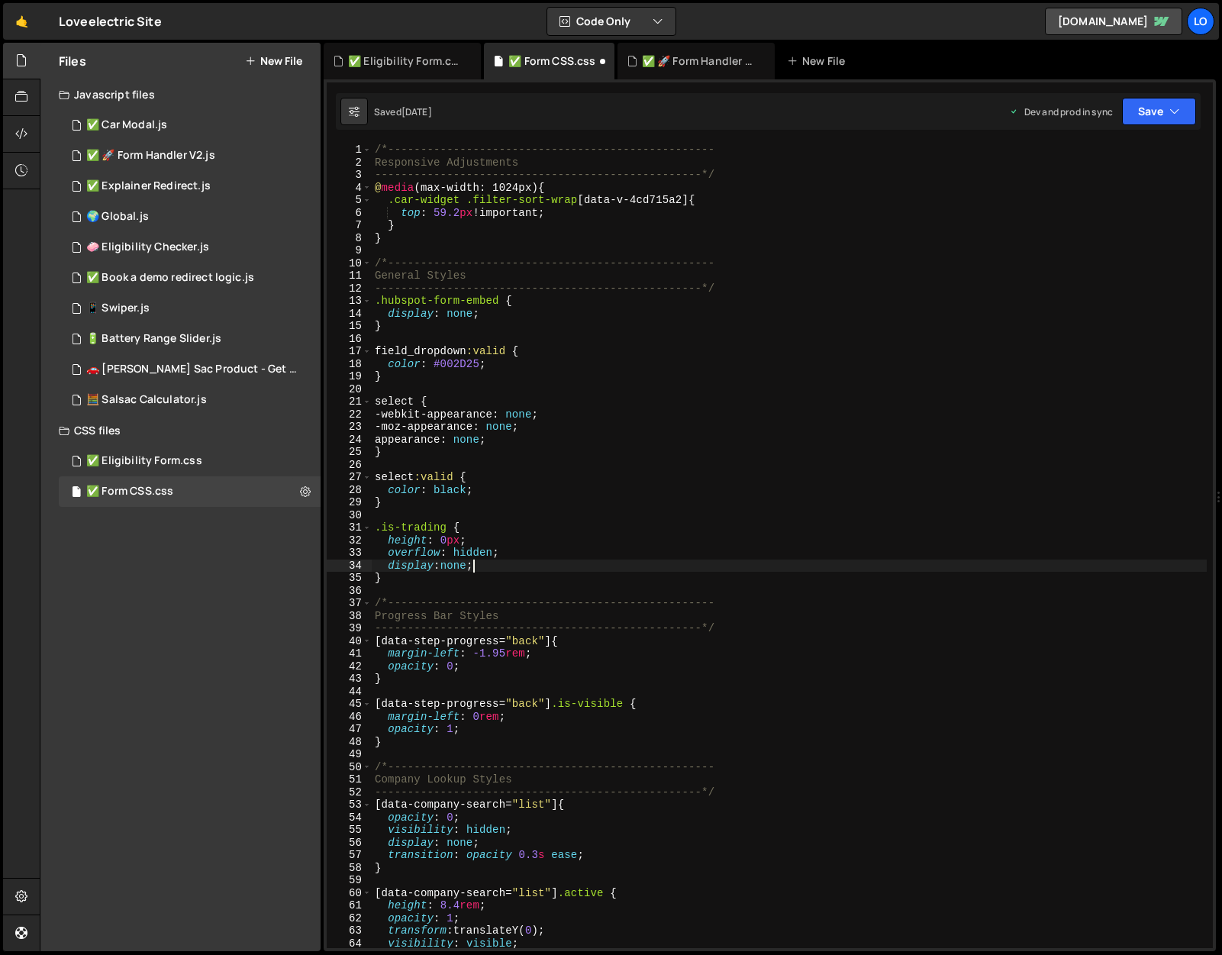
scroll to position [0, 6]
click at [439, 570] on div "/*-------------------------------------------------- Responsive Adjustments ---…" at bounding box center [789, 559] width 835 height 830
type textarea "display: none;"
click at [1176, 111] on icon "button" at bounding box center [1175, 111] width 11 height 15
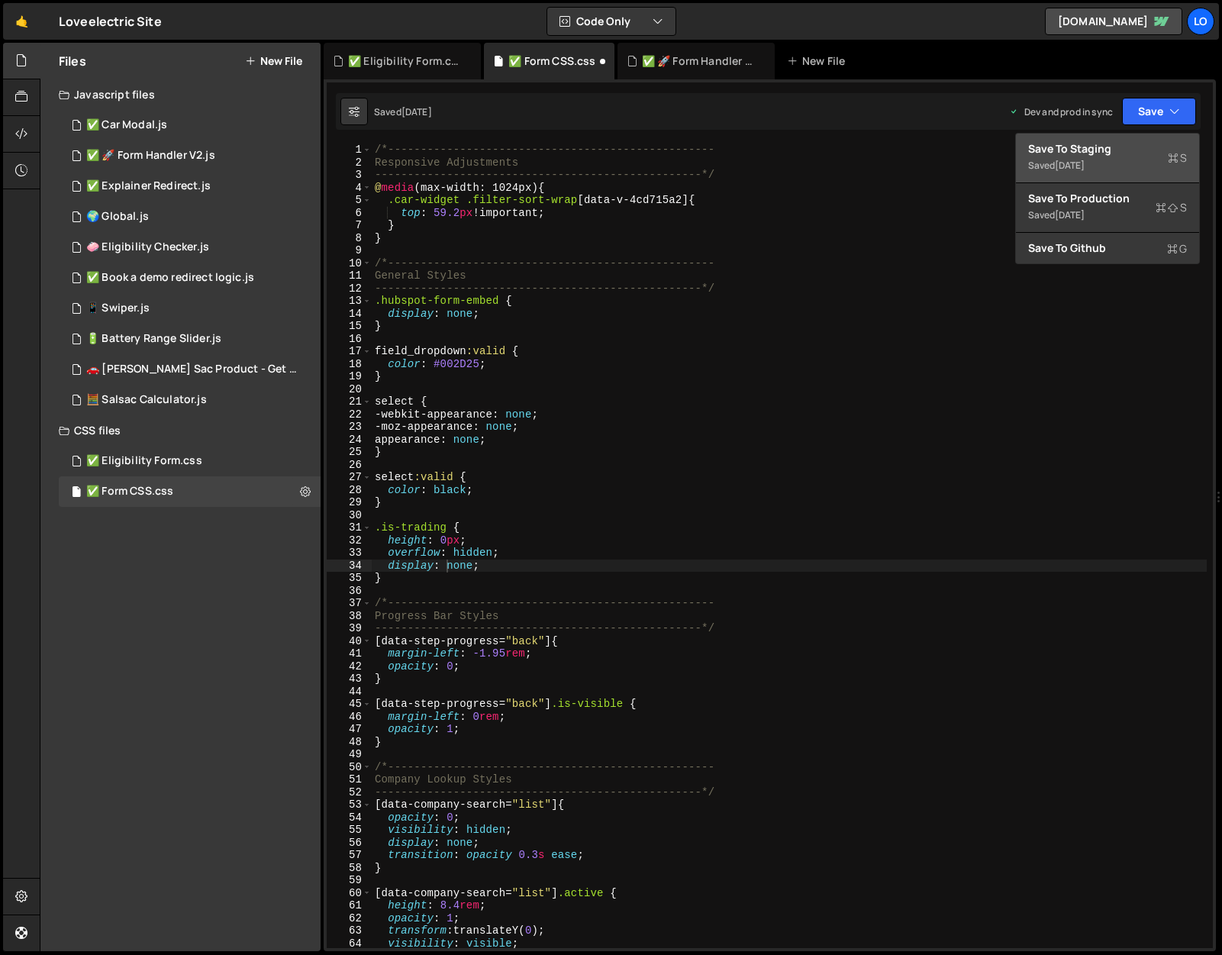
click at [1126, 157] on div "Saved [DATE]" at bounding box center [1107, 166] width 159 height 18
